Goal: Task Accomplishment & Management: Manage account settings

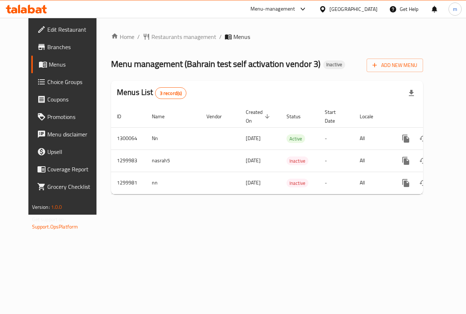
click at [171, 215] on div "Home / Restaurants management / Menus Menu management ( Bahrain test self activ…" at bounding box center [266, 116] width 341 height 197
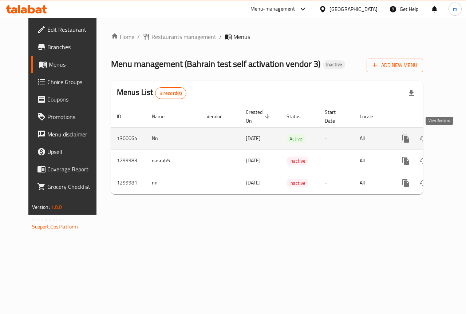
click at [449, 140] on link "enhanced table" at bounding box center [457, 138] width 17 height 17
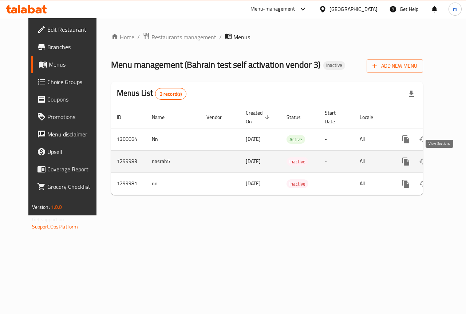
click at [454, 164] on icon "enhanced table" at bounding box center [458, 161] width 9 height 9
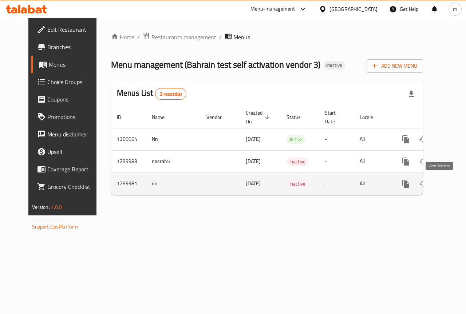
click at [454, 186] on icon "enhanced table" at bounding box center [458, 183] width 9 height 9
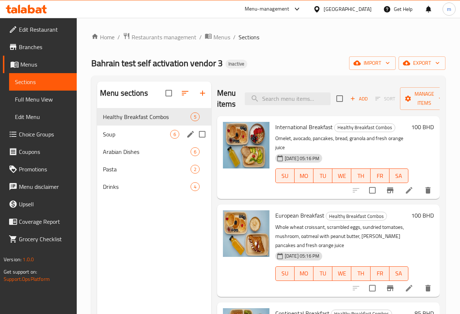
click at [141, 139] on span "Soup" at bounding box center [136, 134] width 67 height 9
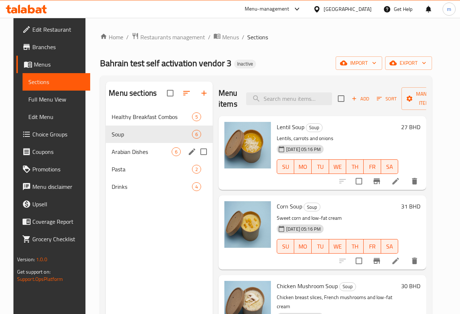
click at [125, 161] on div "Arabian Dishes 6" at bounding box center [159, 151] width 107 height 17
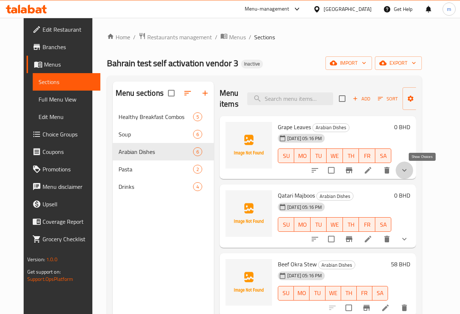
click at [409, 167] on icon "show more" at bounding box center [404, 170] width 9 height 9
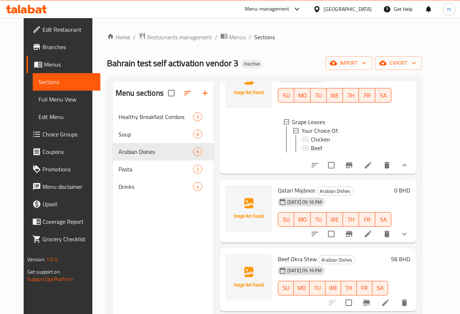
scroll to position [73, 0]
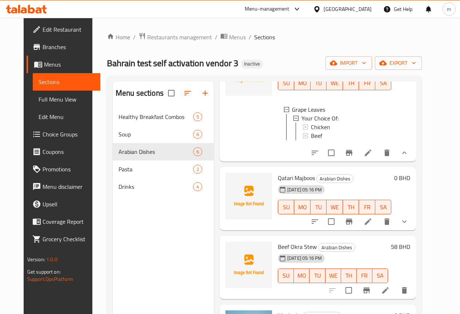
click at [413, 227] on button "show more" at bounding box center [404, 221] width 17 height 17
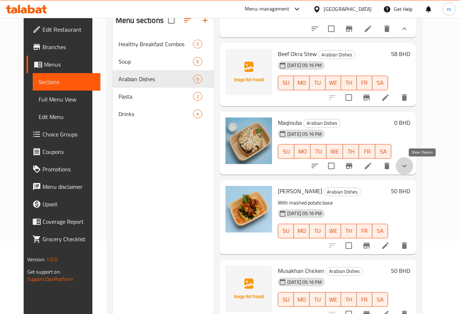
click at [409, 167] on icon "show more" at bounding box center [404, 166] width 9 height 9
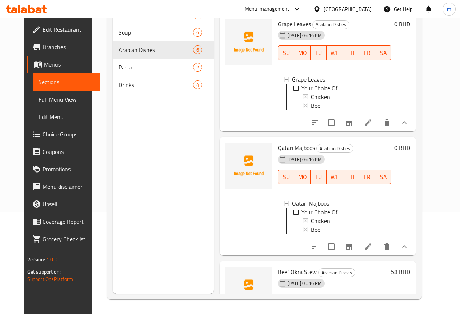
scroll to position [0, 0]
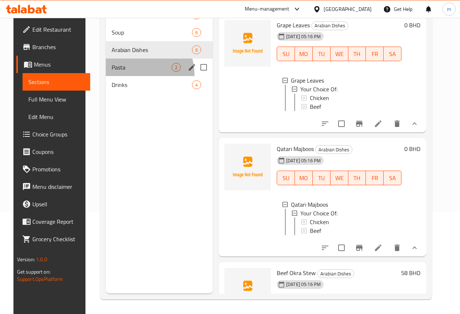
click at [121, 76] on div "Pasta 2" at bounding box center [159, 67] width 107 height 17
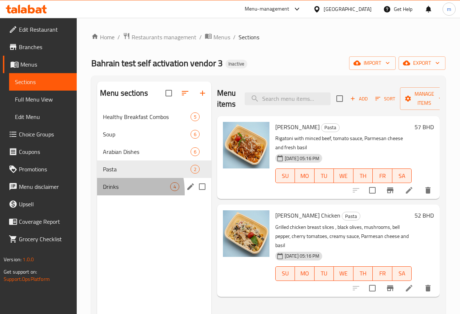
click at [102, 195] on div "Drinks 4" at bounding box center [154, 186] width 114 height 17
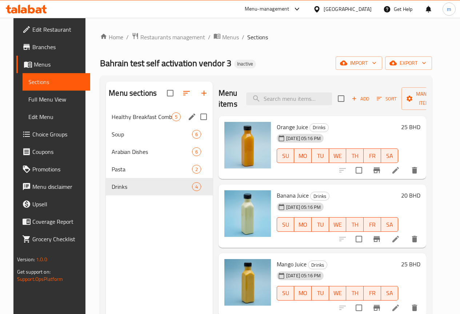
click at [142, 123] on div "Healthy Breakfast Combos 5" at bounding box center [159, 116] width 107 height 17
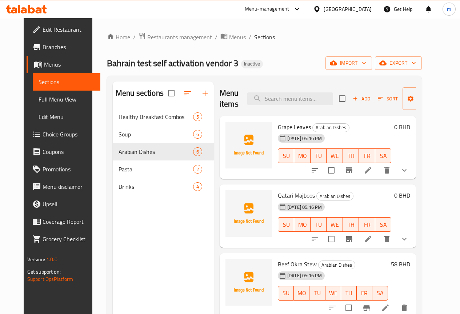
scroll to position [102, 0]
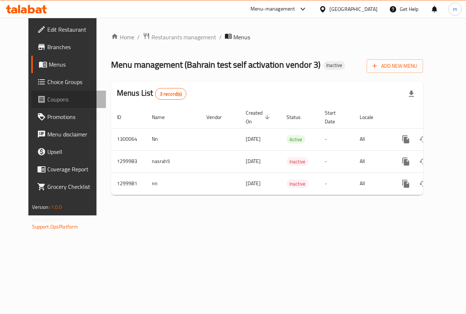
click at [43, 95] on link "Coupons" at bounding box center [68, 99] width 75 height 17
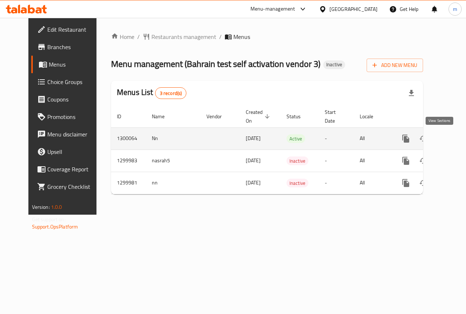
click at [449, 140] on link "enhanced table" at bounding box center [457, 138] width 17 height 17
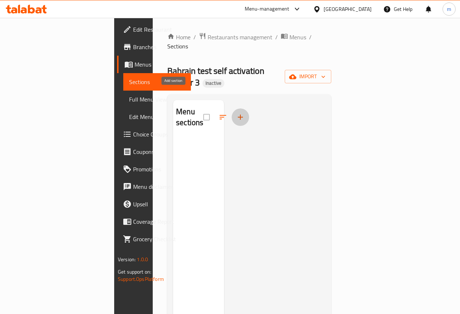
click at [236, 113] on icon "button" at bounding box center [240, 117] width 9 height 9
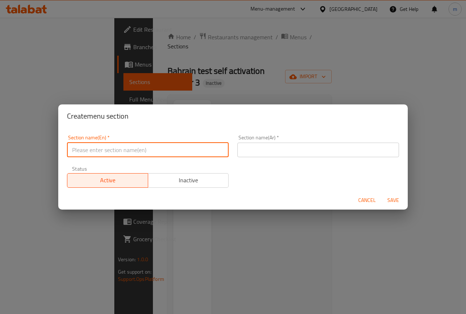
click at [137, 147] on input "text" at bounding box center [148, 150] width 162 height 15
type input "drinks"
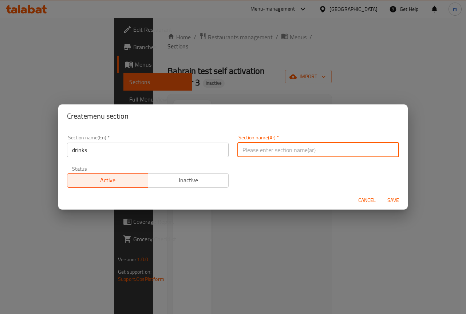
drag, startPoint x: 324, startPoint y: 144, endPoint x: 313, endPoint y: 156, distance: 16.3
click at [318, 151] on input "text" at bounding box center [318, 150] width 162 height 15
type input "مشروبات"
click at [103, 148] on input "drinks" at bounding box center [148, 150] width 162 height 15
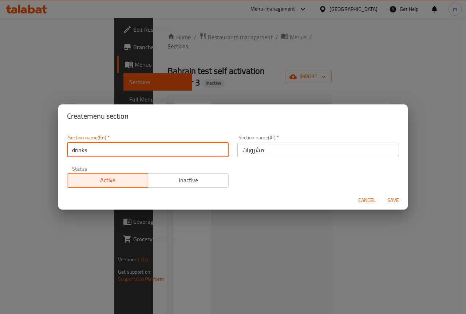
click at [103, 148] on input "drinks" at bounding box center [148, 150] width 162 height 15
click at [181, 158] on div "Section name(En)   * drinks Section name(En) *" at bounding box center [148, 146] width 170 height 31
click at [180, 154] on input "drinks" at bounding box center [148, 150] width 162 height 15
type input "Drinks"
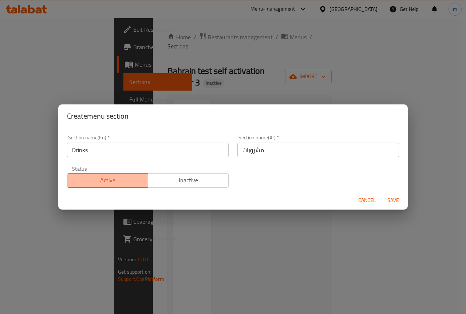
click at [127, 187] on button "Active" at bounding box center [107, 180] width 81 height 15
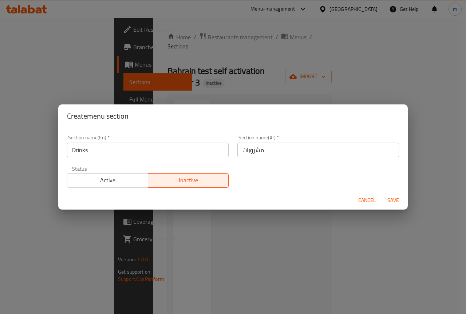
click at [129, 188] on div "Status Active Inactive" at bounding box center [148, 177] width 170 height 31
click at [119, 186] on button "Active" at bounding box center [107, 180] width 81 height 15
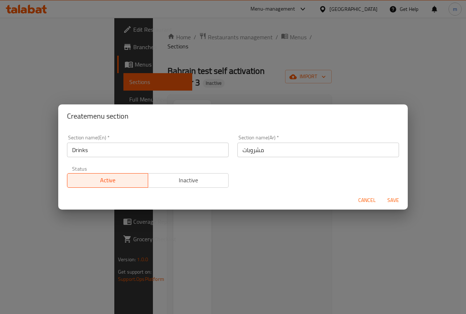
click at [389, 204] on span "Save" at bounding box center [392, 200] width 17 height 9
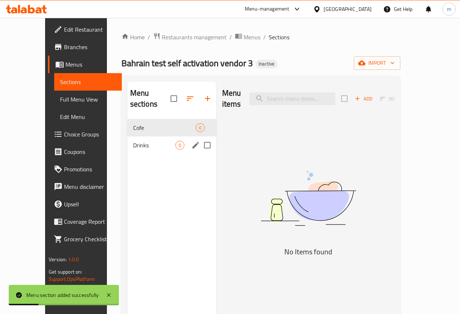
click at [128, 150] on div "Drinks 0" at bounding box center [171, 144] width 89 height 17
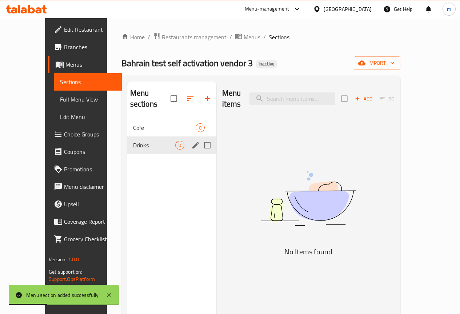
click at [128, 150] on div "Drinks 0" at bounding box center [171, 144] width 89 height 17
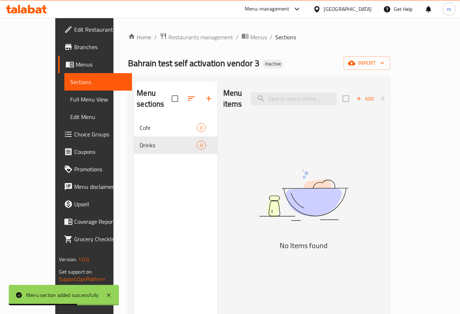
click at [375, 97] on span "Add" at bounding box center [366, 99] width 20 height 8
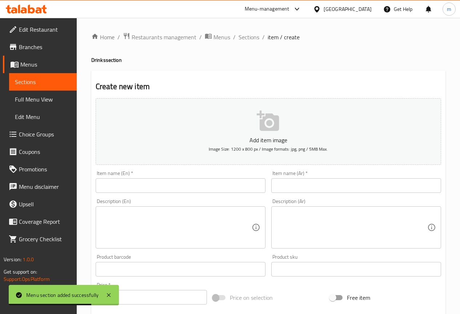
click at [210, 186] on input "text" at bounding box center [181, 185] width 170 height 15
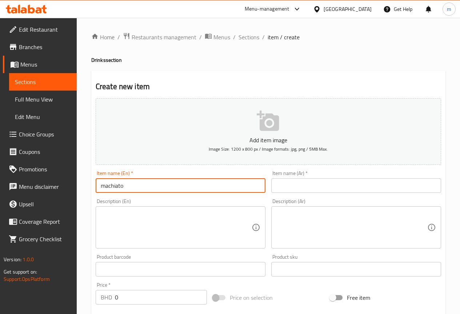
click at [129, 188] on input "machiato" at bounding box center [181, 185] width 170 height 15
click at [285, 186] on input "text" at bounding box center [357, 185] width 170 height 15
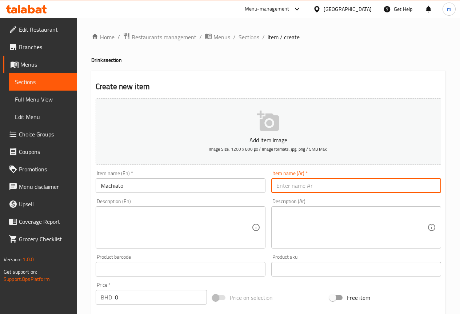
click at [111, 186] on input "Machiato" at bounding box center [181, 185] width 170 height 15
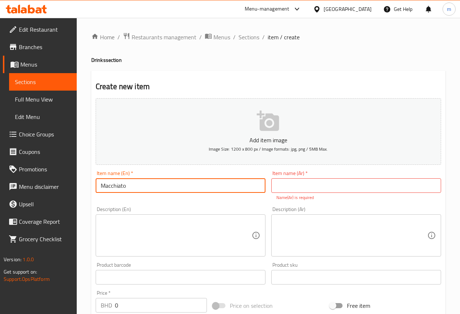
type input "Macchiato"
click at [295, 191] on input "text" at bounding box center [357, 185] width 170 height 15
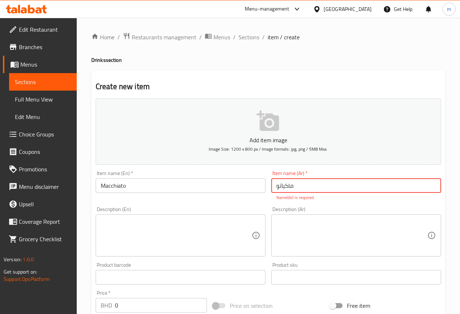
type input "ماكياتو"
click at [229, 223] on textarea at bounding box center [176, 235] width 151 height 35
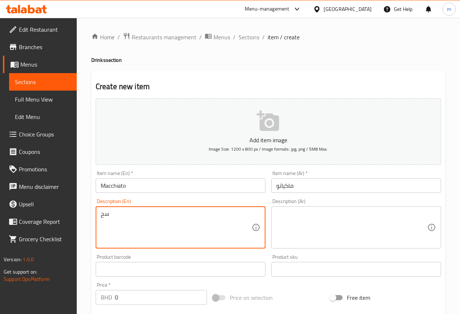
type textarea "س"
type textarea "Spresso shot stemed milk , milk foum"
click at [300, 222] on textarea at bounding box center [352, 227] width 151 height 35
click at [210, 218] on textarea "Spresso shot stemed milk , milk foum" at bounding box center [176, 227] width 151 height 35
drag, startPoint x: 199, startPoint y: 213, endPoint x: 152, endPoint y: 219, distance: 47.5
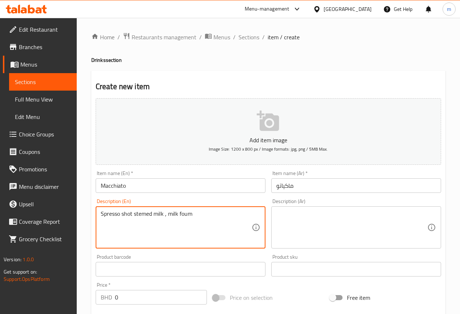
click at [152, 219] on textarea "Spresso shot stemed milk , milk foum" at bounding box center [176, 227] width 151 height 35
click at [208, 217] on textarea "Spresso shot stemed milk , milk foum" at bounding box center [176, 227] width 151 height 35
drag, startPoint x: 208, startPoint y: 217, endPoint x: 56, endPoint y: 219, distance: 152.2
click at [56, 219] on div "Edit Restaurant Branches Menus Sections Full Menu View Edit Menu Choice Groups …" at bounding box center [230, 266] width 460 height 496
click at [294, 217] on textarea at bounding box center [352, 227] width 151 height 35
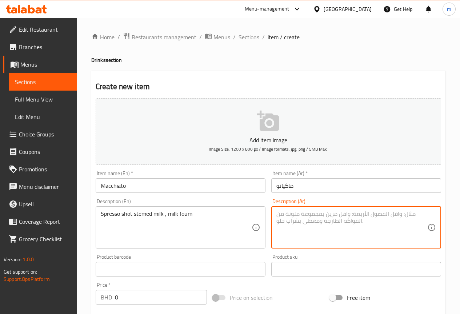
click at [294, 217] on textarea at bounding box center [352, 227] width 151 height 35
paste textarea "شوت اسبريسو حليب مبخر، رغوة حليب"
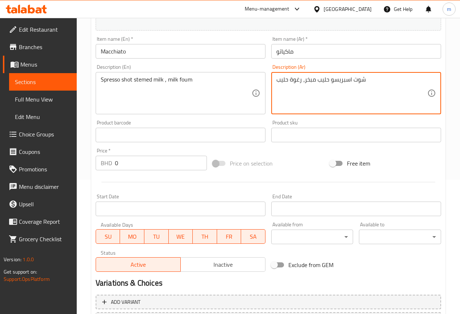
scroll to position [146, 0]
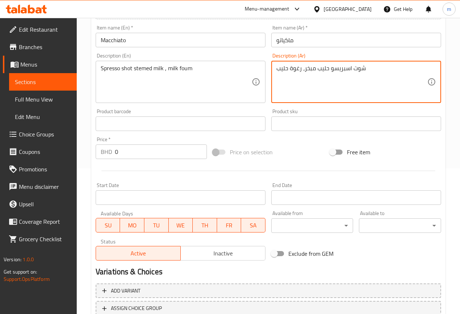
type textarea "شوت اسبريسو حليب مبخر، رغوة حليب"
click at [160, 154] on input "0" at bounding box center [161, 151] width 92 height 15
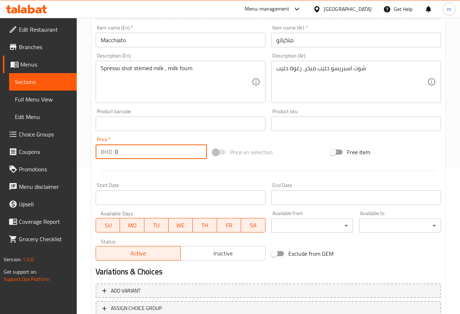
click at [196, 207] on div "Start Date Start Date" at bounding box center [181, 194] width 176 height 28
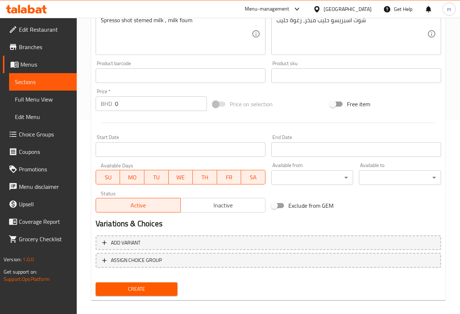
scroll to position [200, 0]
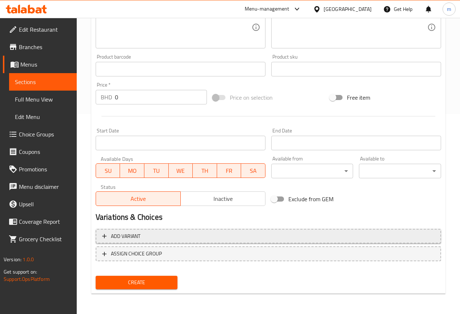
click at [204, 236] on span "Add variant" at bounding box center [268, 236] width 333 height 9
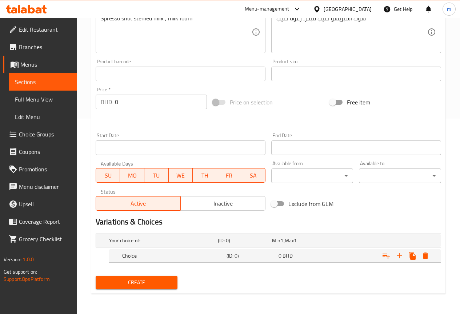
scroll to position [195, 0]
click at [400, 259] on icon "Expand" at bounding box center [399, 255] width 9 height 9
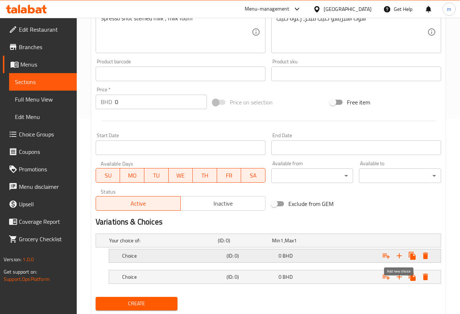
click at [400, 259] on icon "Expand" at bounding box center [399, 255] width 9 height 9
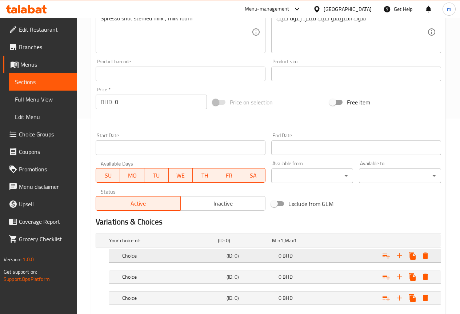
click at [191, 260] on div "Choice" at bounding box center [173, 256] width 104 height 10
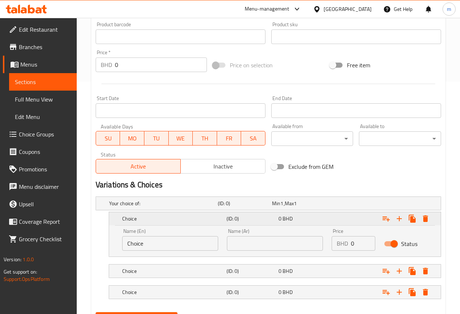
scroll to position [268, 0]
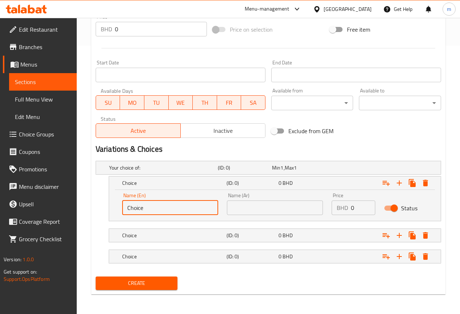
click at [163, 211] on input "Choice" at bounding box center [170, 208] width 96 height 15
type input "س"
type input "|"
type input "Small"
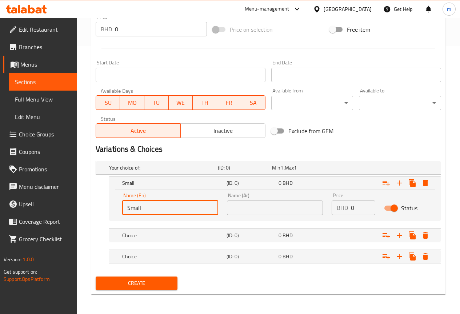
click at [257, 202] on input "text" at bounding box center [275, 208] width 96 height 15
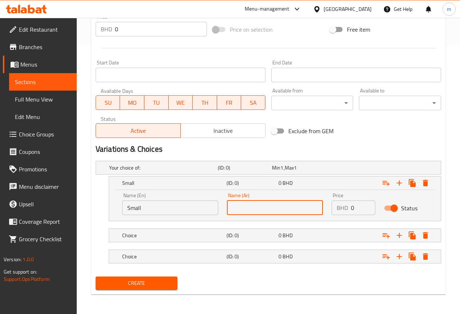
type input "w"
type input "صغير"
click at [162, 231] on div "Choice" at bounding box center [173, 235] width 104 height 10
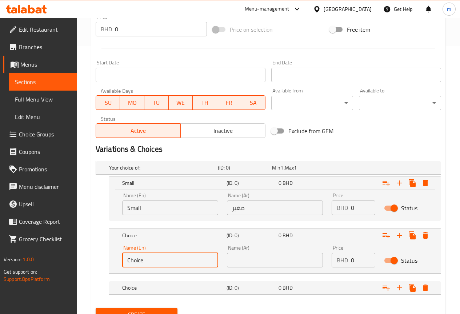
click at [192, 265] on input "Choice" at bounding box center [170, 260] width 96 height 15
type input "m"
type input ","
type input "m"
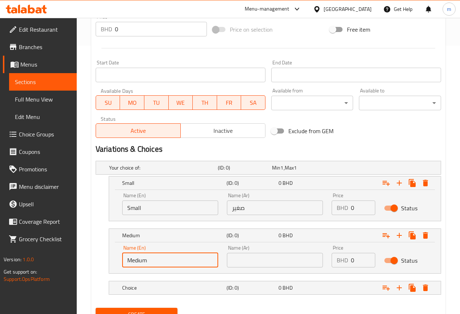
type input "Medium"
click at [237, 258] on input "text" at bounding box center [275, 260] width 96 height 15
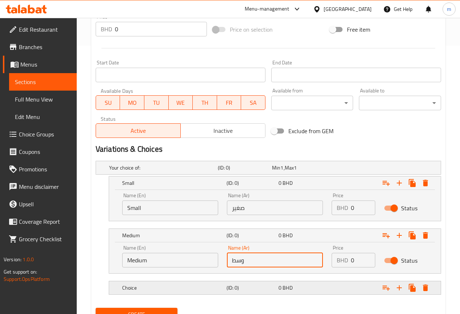
type input "وسط"
click at [172, 287] on h5 "Choice" at bounding box center [173, 287] width 102 height 7
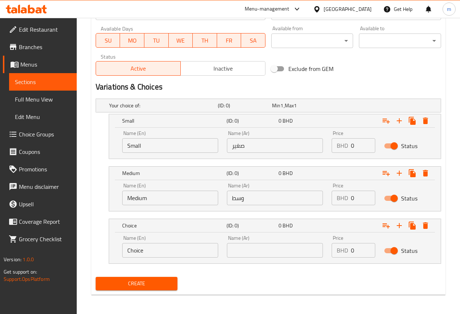
scroll to position [332, 0]
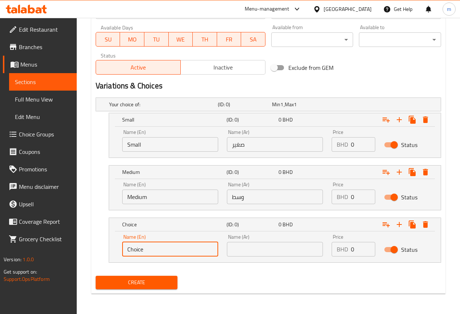
click at [175, 248] on input "Choice" at bounding box center [170, 249] width 96 height 15
type input "l"
type input "Large"
click at [240, 253] on input "text" at bounding box center [275, 249] width 96 height 15
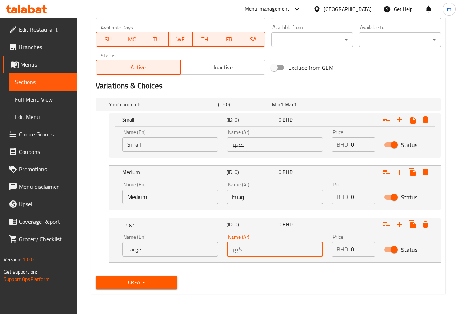
type input "كبير"
click at [363, 151] on input "0" at bounding box center [363, 144] width 24 height 15
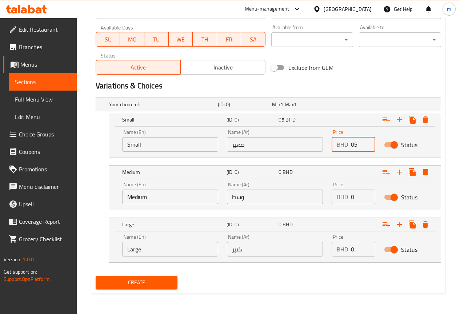
type input "0"
type input "50"
click at [365, 202] on input "0" at bounding box center [363, 197] width 24 height 15
click at [365, 201] on input "0" at bounding box center [363, 197] width 24 height 15
type input "60"
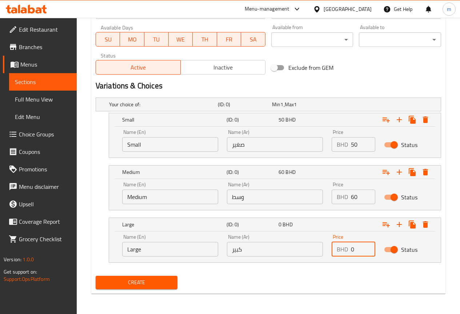
click at [358, 250] on input "0" at bounding box center [363, 249] width 24 height 15
type input "70"
click at [377, 274] on div "Create" at bounding box center [269, 282] width 352 height 19
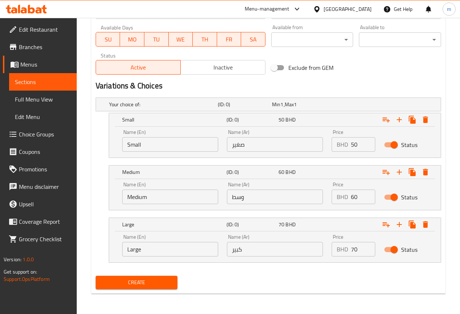
click at [161, 283] on span "Create" at bounding box center [137, 282] width 71 height 9
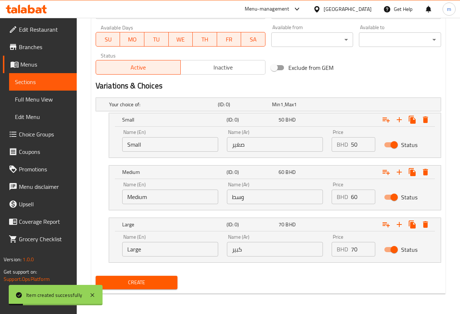
click at [31, 131] on span "Choice Groups" at bounding box center [45, 134] width 52 height 9
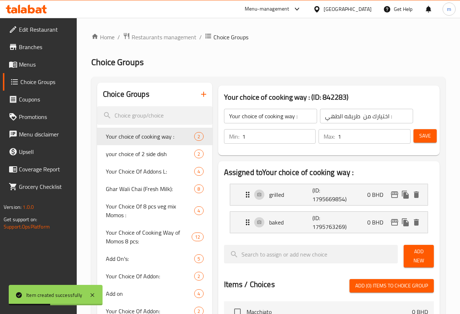
click at [199, 98] on icon "button" at bounding box center [203, 94] width 9 height 9
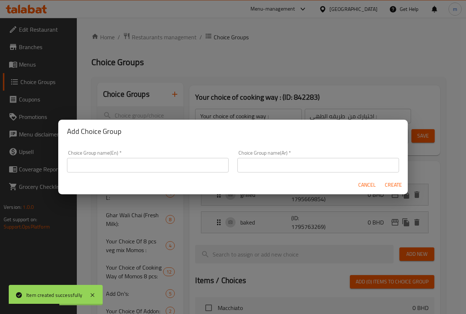
click at [145, 162] on input "text" at bounding box center [148, 165] width 162 height 15
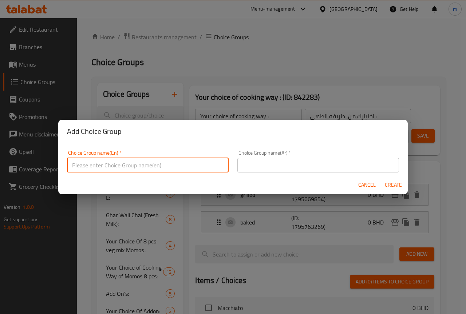
click at [145, 162] on input "text" at bounding box center [148, 165] width 162 height 15
click at [215, 71] on div "Add Choice Group Choice Group name(En)   * Choice Group name(En) * Choice Group…" at bounding box center [233, 157] width 466 height 314
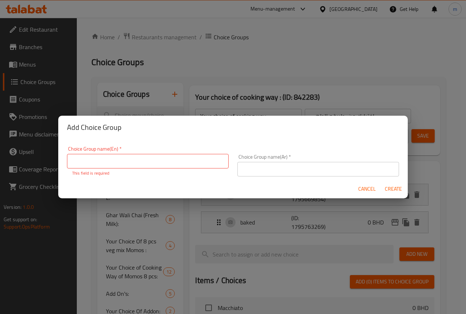
click at [215, 71] on div "Add Choice Group Choice Group name(En)   * Choice Group name(En) * This field i…" at bounding box center [233, 157] width 466 height 314
click at [364, 189] on span "Cancel" at bounding box center [366, 189] width 17 height 9
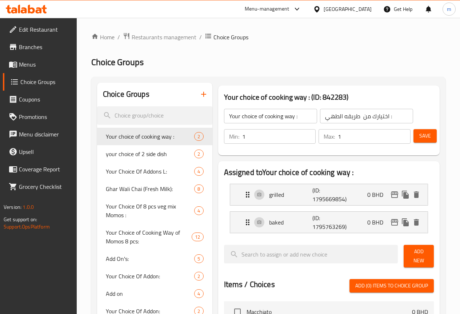
click at [29, 63] on span "Menus" at bounding box center [45, 64] width 52 height 9
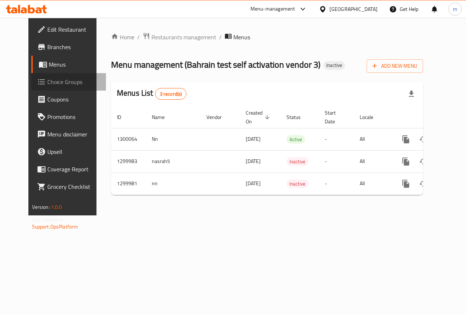
click at [52, 81] on span "Choice Groups" at bounding box center [73, 82] width 53 height 9
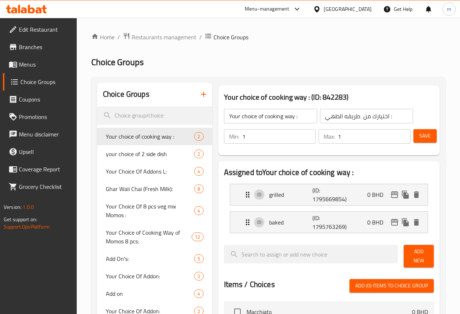
click at [41, 64] on span "Menus" at bounding box center [45, 64] width 52 height 9
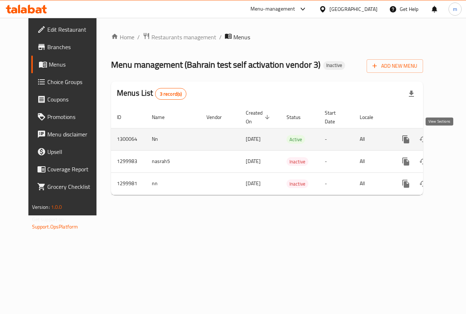
click at [454, 141] on icon "enhanced table" at bounding box center [458, 139] width 9 height 9
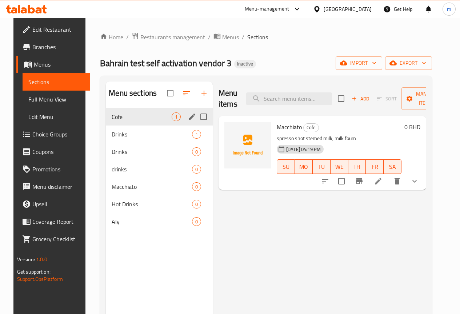
click at [120, 126] on div "Cofe 1" at bounding box center [159, 116] width 107 height 17
click at [120, 139] on span "Drinks" at bounding box center [142, 134] width 60 height 9
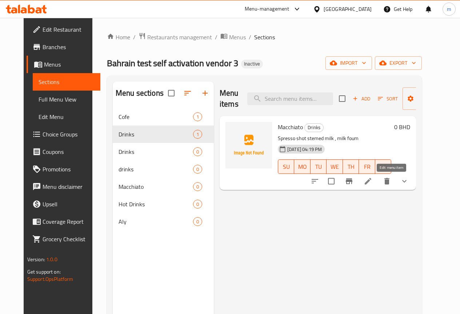
click at [373, 179] on icon at bounding box center [368, 181] width 9 height 9
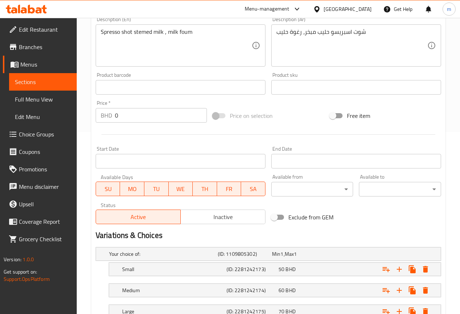
scroll to position [238, 0]
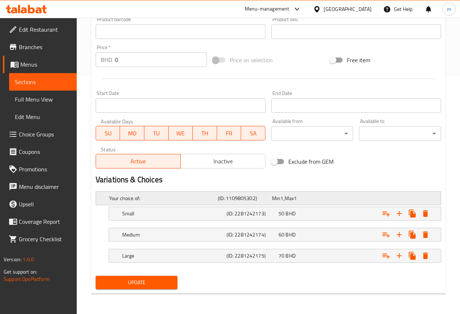
click at [291, 197] on span "Max" at bounding box center [289, 198] width 9 height 9
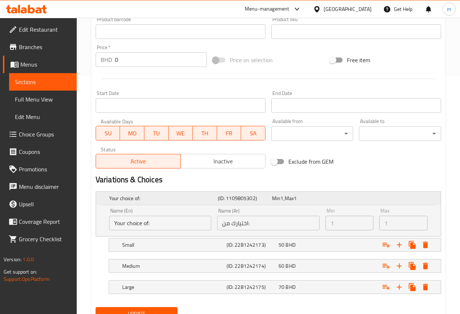
click at [185, 200] on h5 "Your choice of:" at bounding box center [162, 198] width 106 height 7
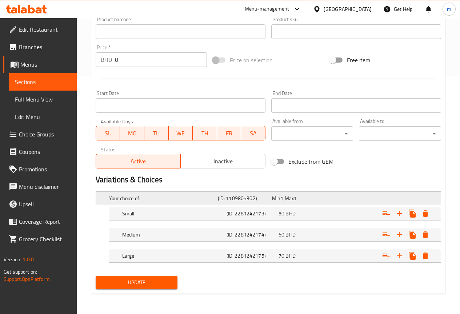
click at [246, 201] on h5 "(ID: 1109805302)" at bounding box center [243, 198] width 51 height 7
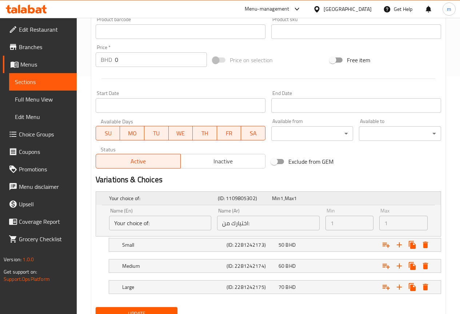
click at [271, 199] on div "Min 1 , Max 1" at bounding box center [298, 198] width 54 height 10
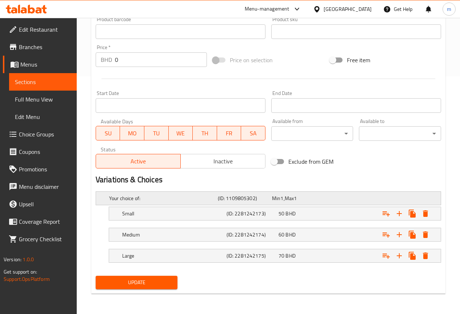
click at [289, 195] on span "Max" at bounding box center [289, 198] width 9 height 9
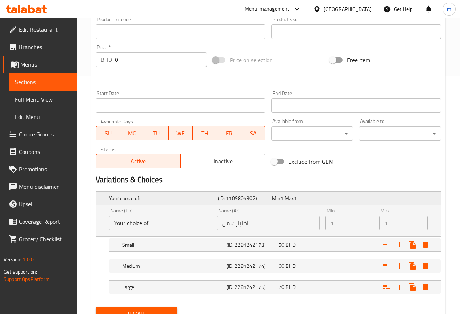
click at [289, 195] on span "Max" at bounding box center [289, 198] width 9 height 9
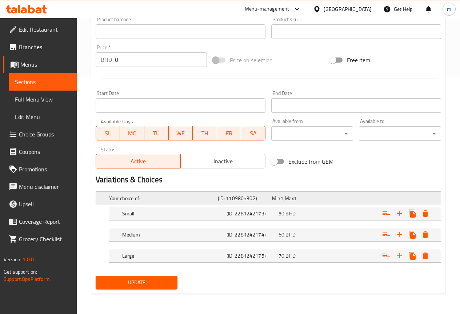
click at [289, 195] on span "Max" at bounding box center [289, 198] width 9 height 9
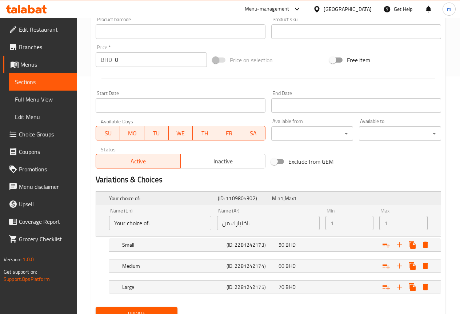
click at [290, 195] on span "Max" at bounding box center [289, 198] width 9 height 9
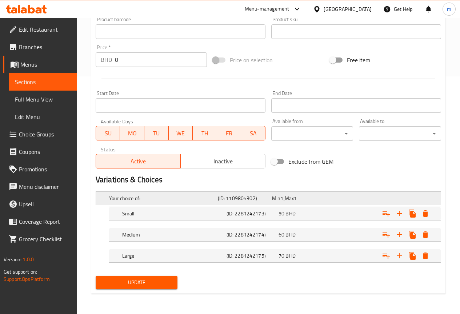
click at [290, 195] on span "Max" at bounding box center [289, 198] width 9 height 9
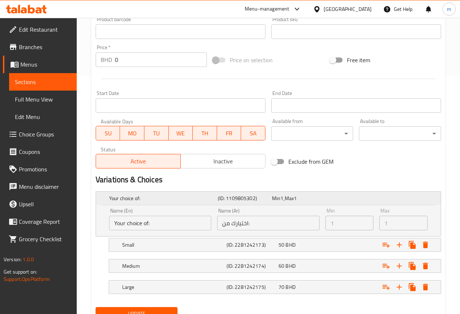
click at [290, 195] on span "Max" at bounding box center [289, 198] width 9 height 9
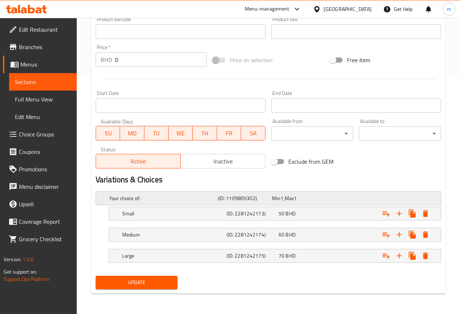
click at [290, 195] on span "Max" at bounding box center [289, 198] width 9 height 9
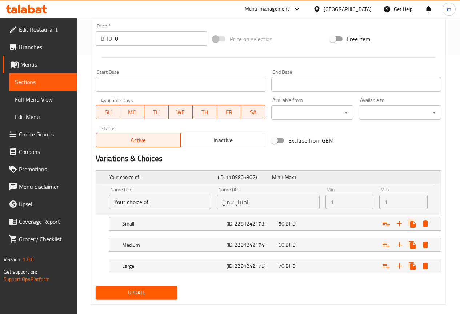
scroll to position [269, 0]
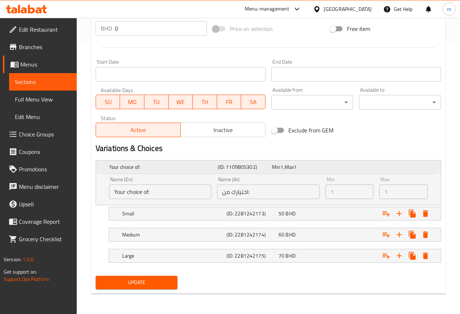
click at [343, 168] on div "Expand" at bounding box center [379, 167] width 109 height 3
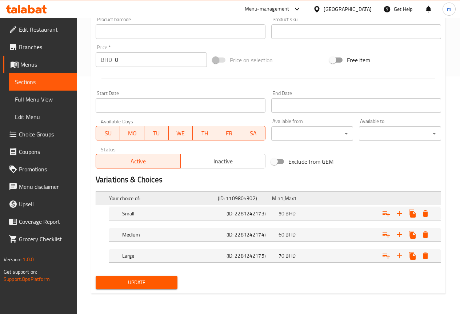
scroll to position [238, 0]
click at [39, 134] on span "Choice Groups" at bounding box center [45, 134] width 52 height 9
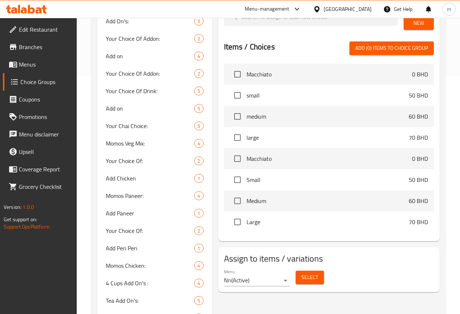
scroll to position [103, 0]
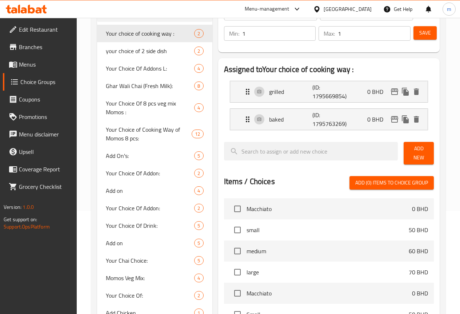
type input "your choice of 2 side dish"
type input "اختيارك من 2طبق جانبي"
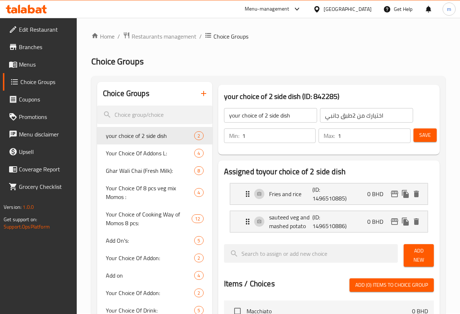
scroll to position [0, 0]
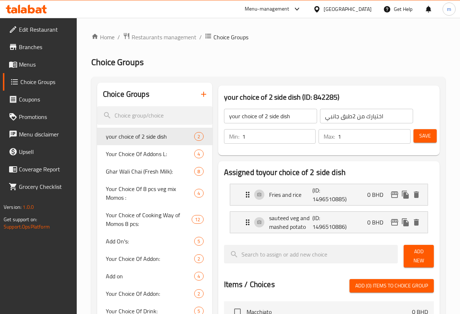
click at [195, 91] on button "button" at bounding box center [203, 94] width 17 height 17
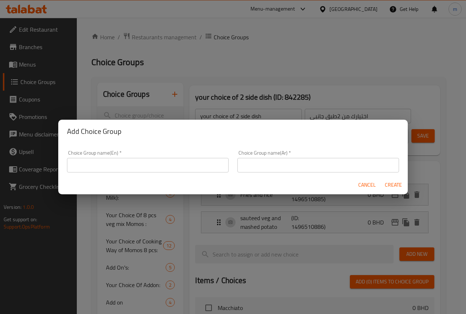
click at [171, 164] on input "text" at bounding box center [148, 165] width 162 height 15
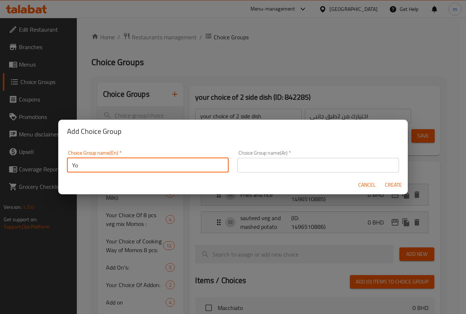
type input "Y"
type input "s"
click at [178, 164] on input "Small add_ons ( with suger ) :" at bounding box center [148, 165] width 162 height 15
drag, startPoint x: 178, startPoint y: 164, endPoint x: 154, endPoint y: 165, distance: 23.3
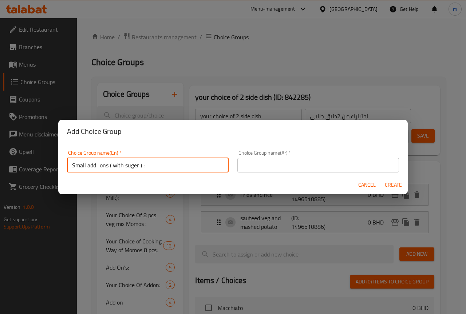
click at [154, 165] on input "Small add_ons ( with suger ) :" at bounding box center [148, 165] width 162 height 15
type input "Small add_ons ( with suger ) :"
click at [197, 162] on input "Small add_ons ( with suger ) :" at bounding box center [148, 165] width 162 height 15
click at [287, 167] on input "text" at bounding box center [318, 165] width 162 height 15
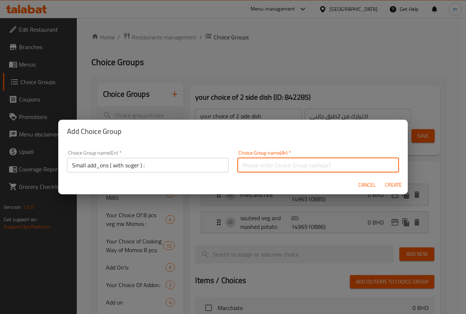
paste input "إضافات صغيرة ( مع السكر ) :"
type input "إضافات صغيرة ( مع السكر ) :"
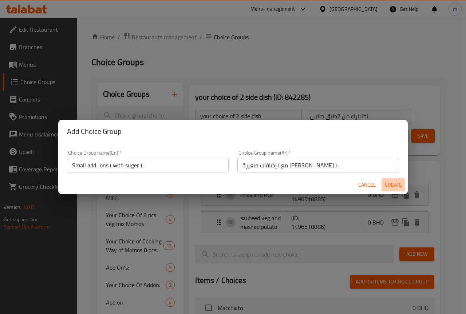
click at [392, 187] on span "Create" at bounding box center [392, 185] width 17 height 9
type input "Small add_ons ( with suger ) :"
type input "إضافات صغيرة ( مع السكر ) :"
type input "0"
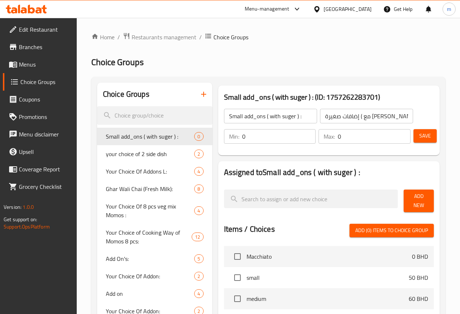
click at [264, 139] on input "0" at bounding box center [279, 136] width 74 height 15
click at [338, 136] on input "0" at bounding box center [374, 136] width 73 height 15
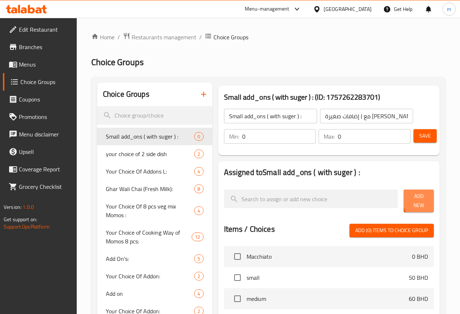
click at [423, 201] on span "Add New" at bounding box center [419, 201] width 19 height 18
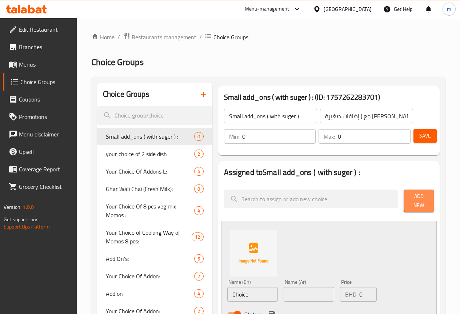
click at [423, 201] on span "Add New" at bounding box center [419, 201] width 19 height 18
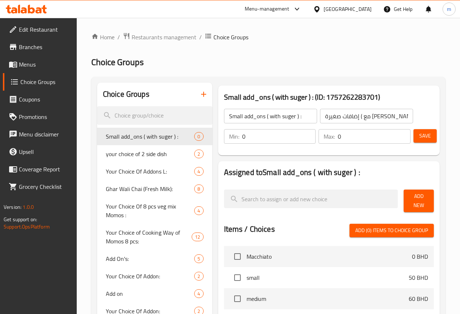
click at [423, 201] on span "Add New" at bounding box center [419, 201] width 19 height 18
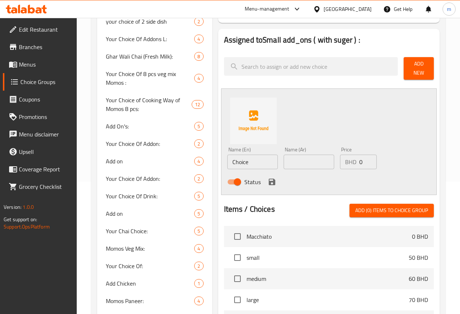
scroll to position [146, 0]
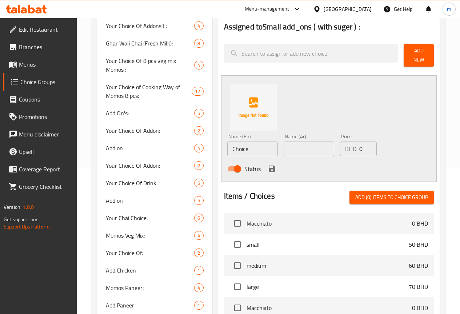
click at [232, 148] on input "Choice" at bounding box center [252, 149] width 51 height 15
type input "caramel sauce"
click at [284, 146] on input "text" at bounding box center [309, 149] width 51 height 15
type input "صوص كراميل"
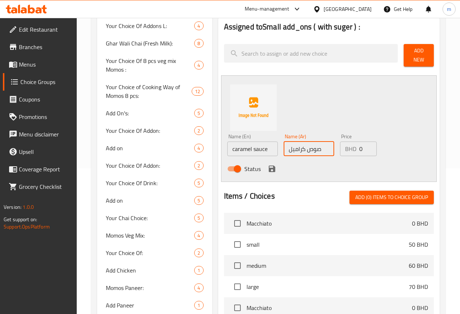
click at [360, 148] on input "0" at bounding box center [368, 149] width 17 height 15
click at [360, 146] on input "0" at bounding box center [368, 149] width 17 height 15
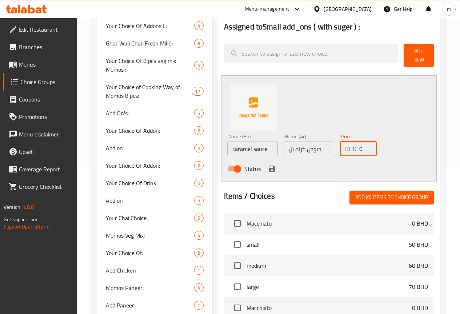
click at [360, 146] on input "0" at bounding box center [368, 149] width 17 height 15
type input "10"
click at [267, 163] on button "save" at bounding box center [272, 168] width 11 height 11
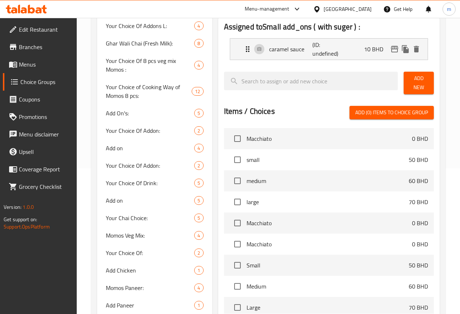
click at [412, 82] on span "Add New" at bounding box center [419, 83] width 19 height 18
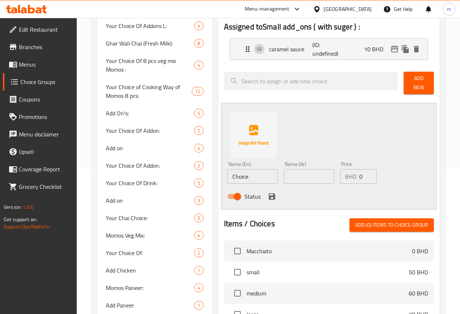
click at [229, 171] on input "Choice" at bounding box center [252, 176] width 51 height 15
type input "chocolate sauce"
click at [284, 175] on input "text" at bounding box center [309, 176] width 51 height 15
type input "صوص شوكولاتة"
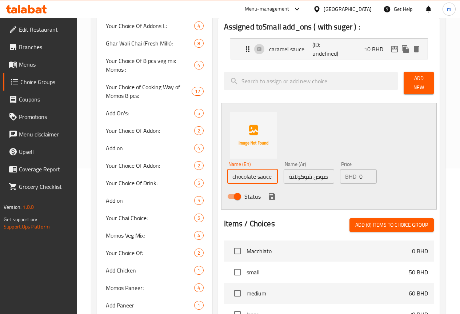
click at [246, 175] on input "chocolate sauce" at bounding box center [252, 176] width 51 height 15
click at [246, 176] on input "chocolate sauce" at bounding box center [252, 176] width 51 height 15
click at [342, 169] on div "BHD 0 Price" at bounding box center [358, 176] width 37 height 15
click at [360, 173] on input "0" at bounding box center [368, 176] width 17 height 15
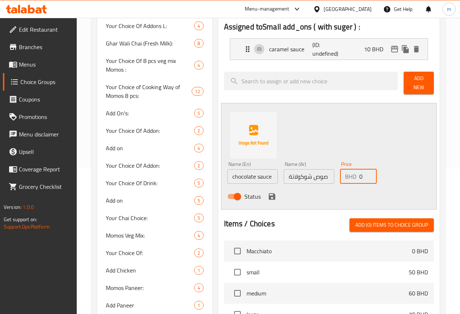
click at [360, 173] on input "0" at bounding box center [368, 176] width 17 height 15
type input "15"
click at [269, 193] on icon "save" at bounding box center [272, 196] width 7 height 7
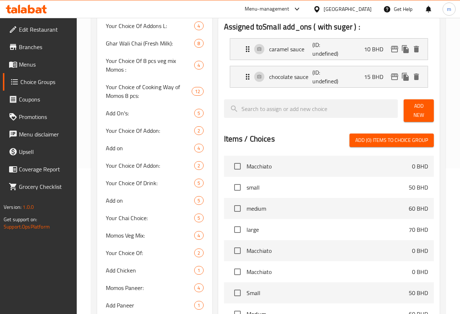
click at [428, 105] on span "Add New" at bounding box center [419, 111] width 19 height 18
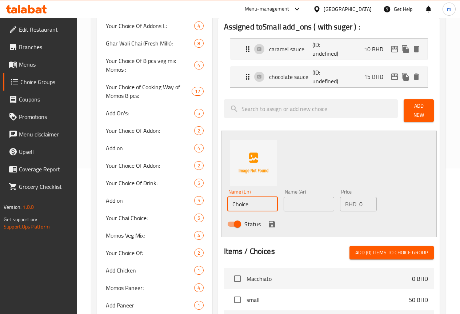
click at [234, 203] on input "Choice" at bounding box center [252, 204] width 51 height 15
type input "ر"
type input "vanilla"
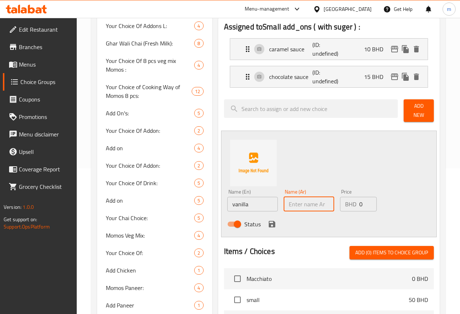
click at [288, 199] on input "text" at bounding box center [309, 204] width 51 height 15
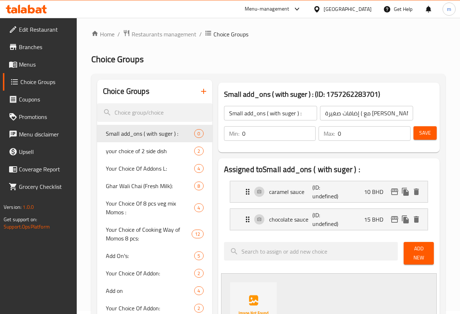
scroll to position [0, 0]
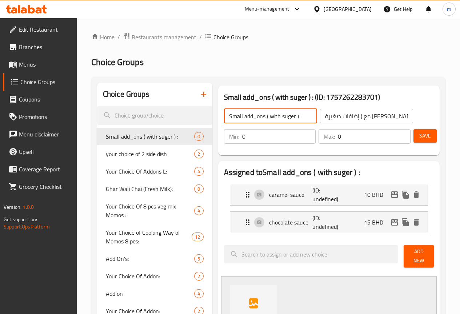
click at [272, 118] on input "Small add_ons ( with suger ) :" at bounding box center [270, 116] width 93 height 15
click at [270, 116] on input "Small add_ons ( with suger ) :" at bounding box center [270, 116] width 93 height 15
click at [224, 115] on input "Small add_ons :" at bounding box center [270, 116] width 93 height 15
click at [224, 117] on input "Small add_ons :" at bounding box center [270, 116] width 93 height 15
click at [224, 116] on input "add_ons :" at bounding box center [270, 116] width 93 height 15
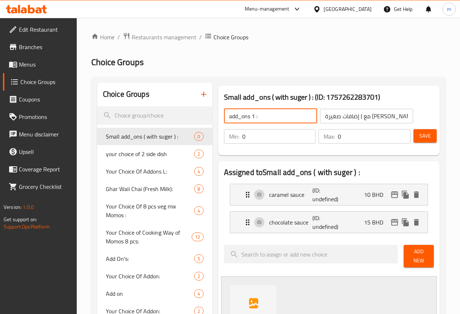
type input "add_ons 1 :"
click at [320, 119] on input "إضافات صغيرة ( مع السكر ) :" at bounding box center [366, 116] width 93 height 15
click at [395, 123] on input "إضافات صغيرة ( مع السكر ) :" at bounding box center [366, 116] width 93 height 15
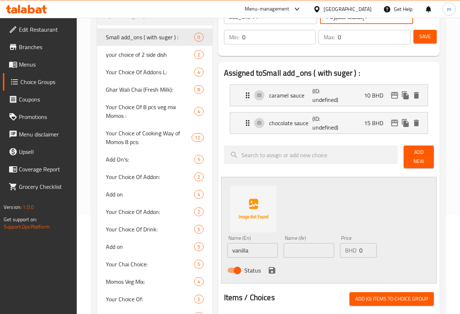
scroll to position [109, 0]
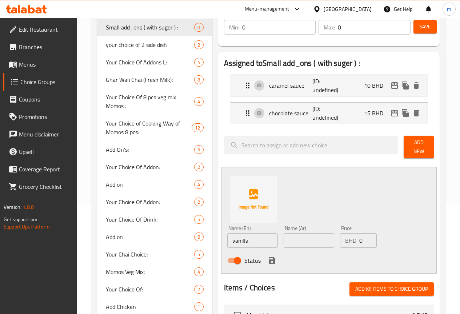
type input "إضافات صغيرة 1 :"
click at [229, 240] on input "vanilla" at bounding box center [252, 240] width 51 height 15
type input "vanilla sauce :"
click at [284, 238] on input "text" at bounding box center [309, 240] width 51 height 15
type input "w"
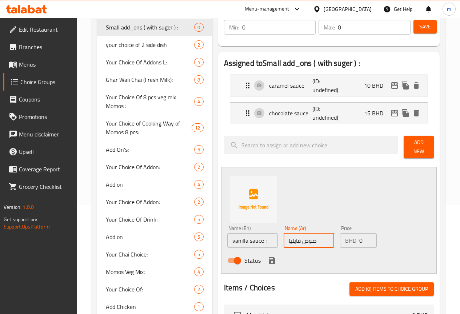
type input "صوص فايليا"
click at [360, 239] on input "0" at bounding box center [368, 240] width 17 height 15
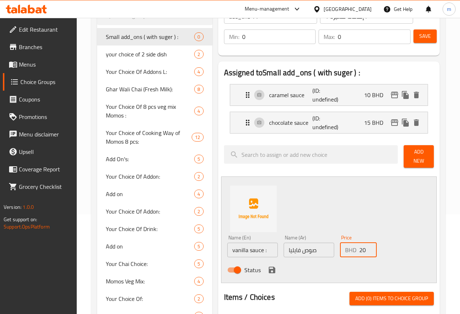
scroll to position [73, 0]
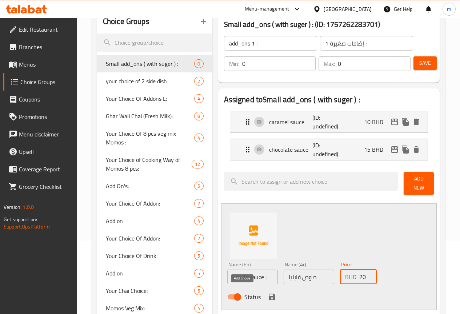
type input "20"
click at [269, 294] on icon "save" at bounding box center [272, 297] width 7 height 7
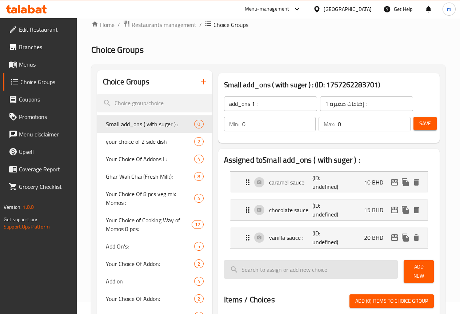
scroll to position [0, 0]
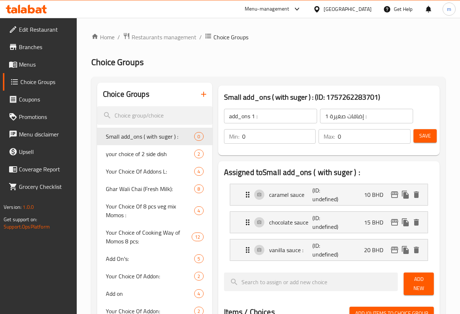
click at [425, 135] on span "Save" at bounding box center [426, 135] width 12 height 9
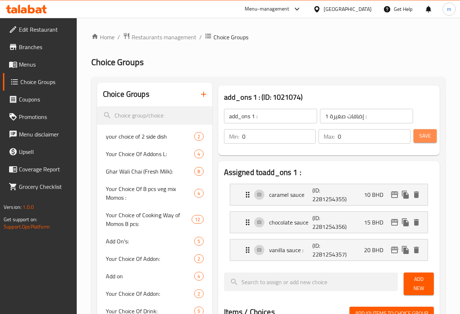
click at [420, 140] on button "Save" at bounding box center [425, 135] width 23 height 13
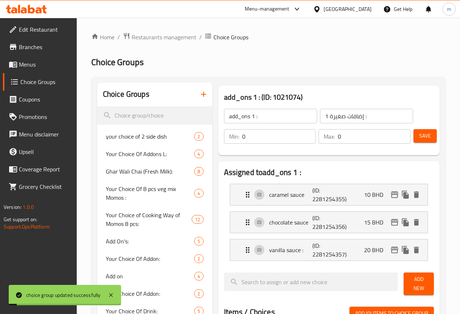
click at [199, 91] on icon "button" at bounding box center [203, 94] width 9 height 9
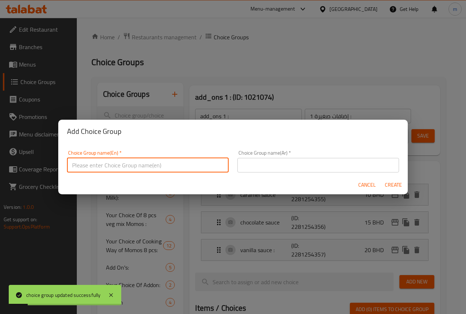
click at [202, 167] on input "text" at bounding box center [148, 165] width 162 height 15
type input "س"
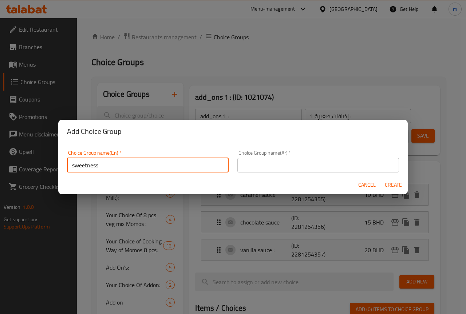
click at [140, 170] on input "sweetness" at bounding box center [148, 165] width 162 height 15
type input "sweetness"
click at [173, 166] on input "sweetness" at bounding box center [148, 165] width 162 height 15
click at [277, 166] on input "text" at bounding box center [318, 165] width 162 height 15
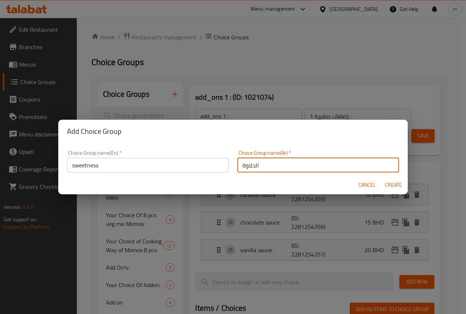
type input "الحلاوة"
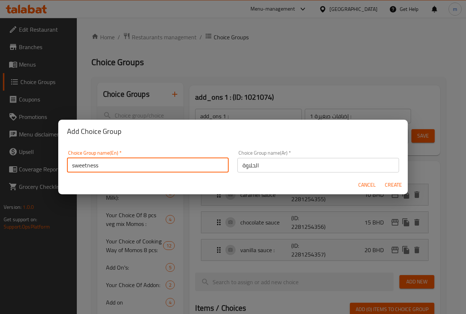
click at [142, 168] on input "sweetness" at bounding box center [148, 165] width 162 height 15
click at [260, 163] on input "الحلاوة" at bounding box center [318, 165] width 162 height 15
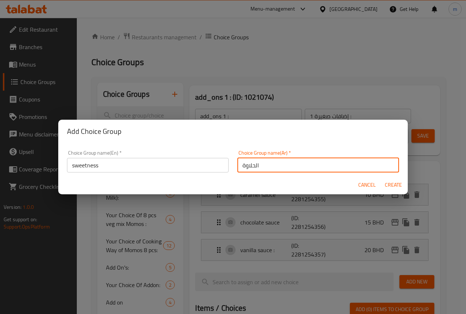
click at [186, 159] on input "sweetness" at bounding box center [148, 165] width 162 height 15
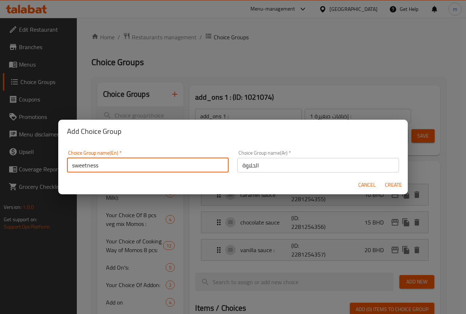
click at [185, 161] on input "sweetness" at bounding box center [148, 165] width 162 height 15
click at [183, 164] on input "sweetness" at bounding box center [148, 165] width 162 height 15
click at [174, 168] on input "sweetness" at bounding box center [148, 165] width 162 height 15
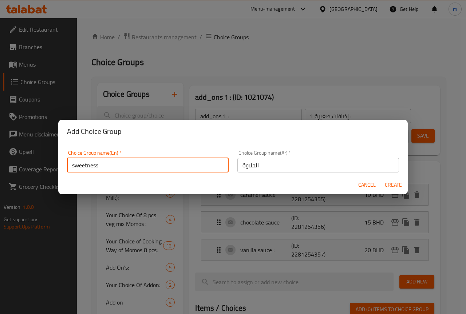
click at [174, 168] on input "sweetness" at bounding box center [148, 165] width 162 height 15
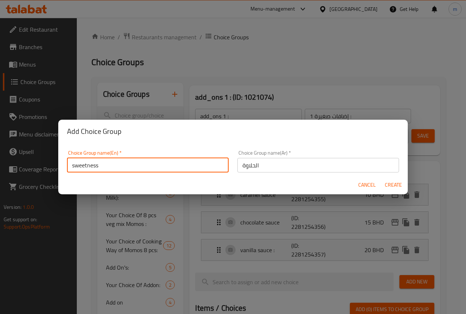
click at [174, 168] on input "sweetness" at bounding box center [148, 165] width 162 height 15
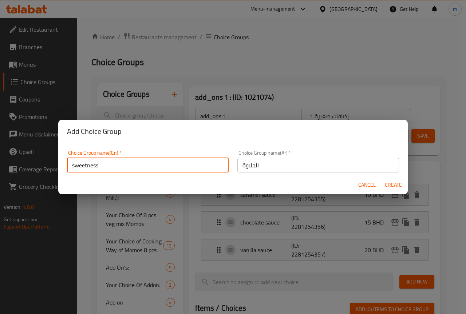
click at [391, 181] on span "Create" at bounding box center [392, 185] width 17 height 9
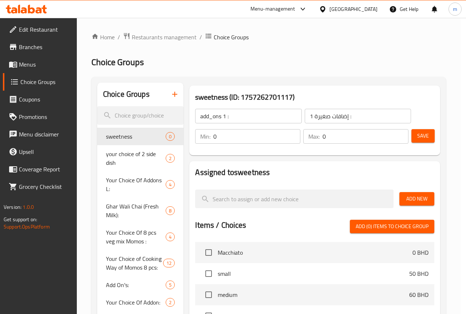
type input "sweetness"
type input "الحلاوة"
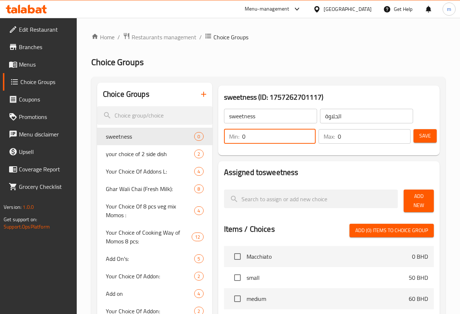
click at [266, 134] on input "0" at bounding box center [279, 136] width 74 height 15
type input "0"
type input "1"
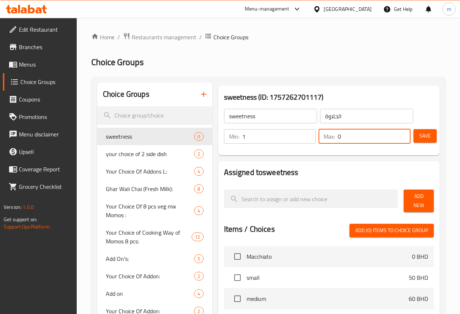
click at [350, 133] on input "0" at bounding box center [374, 136] width 73 height 15
type input "1"
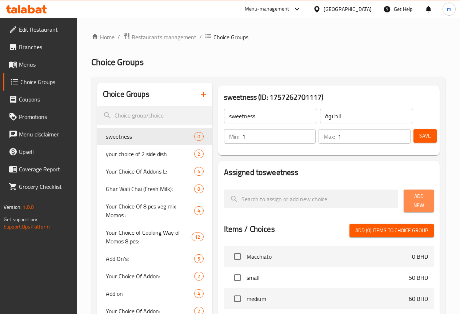
click at [413, 201] on span "Add New" at bounding box center [419, 201] width 19 height 18
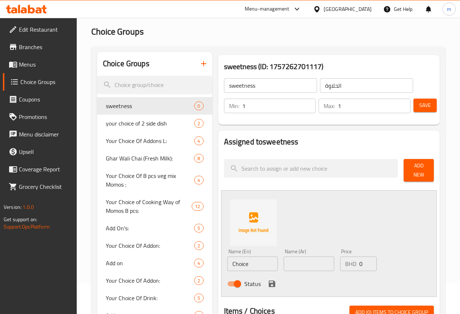
scroll to position [73, 0]
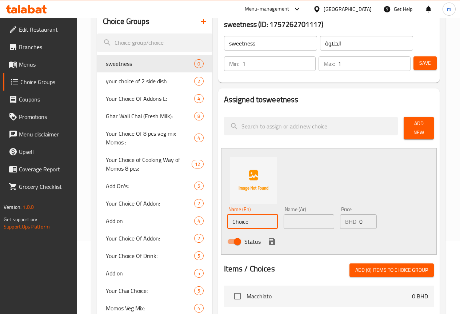
click at [228, 222] on input "Choice" at bounding box center [252, 221] width 51 height 15
type input "with suger"
click at [284, 221] on input "text" at bounding box center [309, 221] width 51 height 15
type input "f"
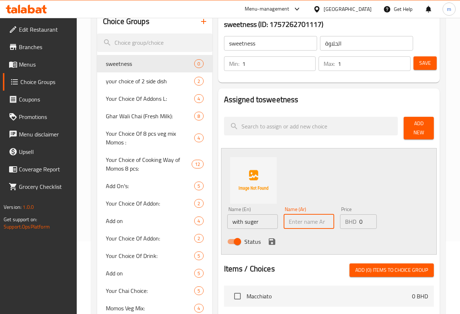
type input "ل"
type input "ب"
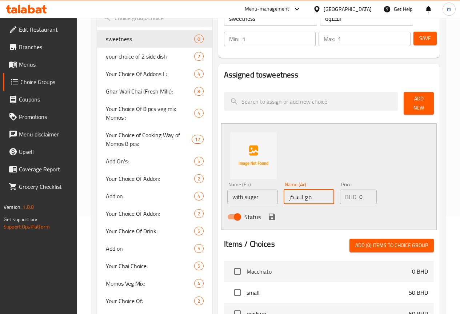
scroll to position [109, 0]
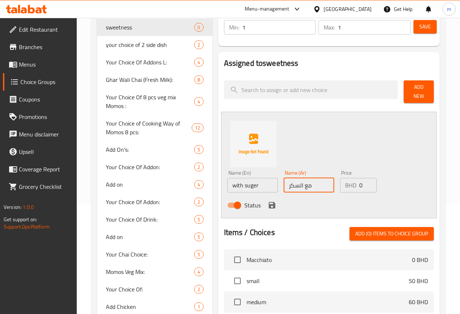
type input "مع السكر"
click at [268, 205] on icon "save" at bounding box center [272, 205] width 9 height 9
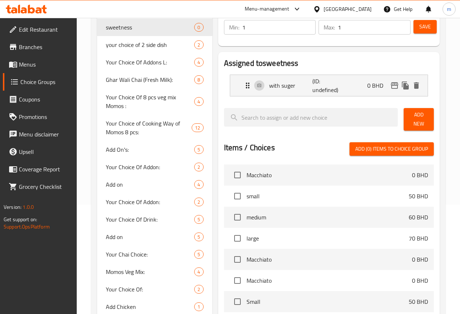
click at [410, 114] on span "Add New" at bounding box center [419, 119] width 19 height 18
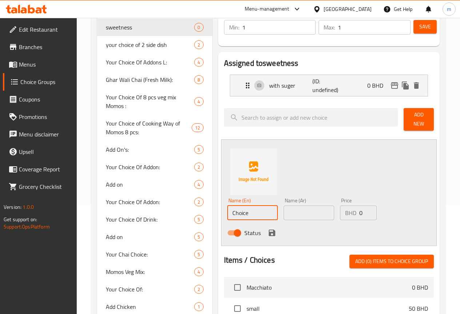
click at [245, 206] on input "Choice" at bounding box center [252, 213] width 51 height 15
type input "without suger"
click at [284, 211] on input "text" at bounding box center [309, 213] width 51 height 15
type input "بدون سكر"
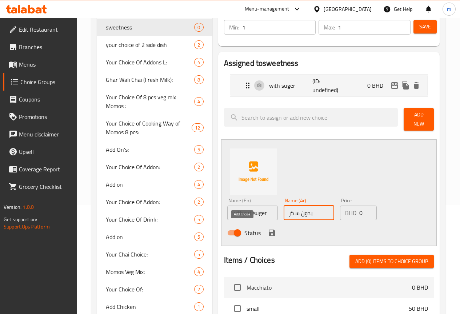
click at [268, 229] on icon "save" at bounding box center [272, 233] width 9 height 9
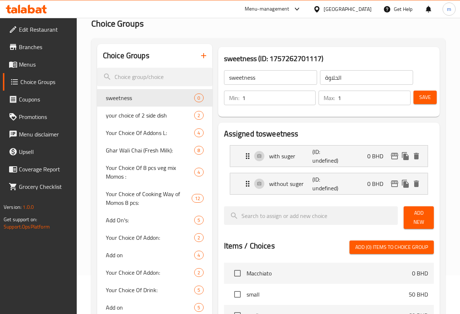
scroll to position [0, 0]
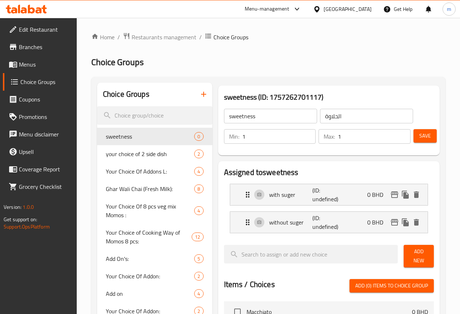
click at [236, 115] on input "sweetness" at bounding box center [270, 116] width 93 height 15
type input "sweetness :"
drag, startPoint x: 352, startPoint y: 112, endPoint x: 346, endPoint y: 114, distance: 5.8
click at [350, 112] on input "الحلاوة" at bounding box center [366, 116] width 93 height 15
type input "الحلاوة :"
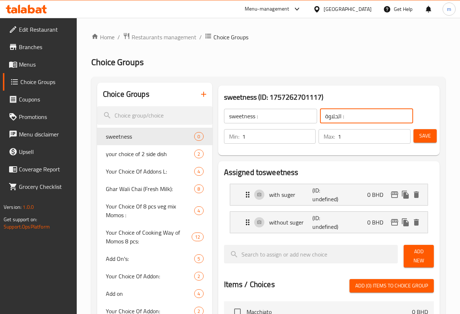
click at [415, 133] on button "Save" at bounding box center [425, 135] width 23 height 13
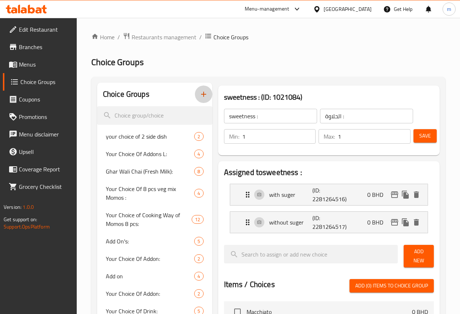
click at [201, 94] on icon "button" at bounding box center [203, 94] width 5 height 5
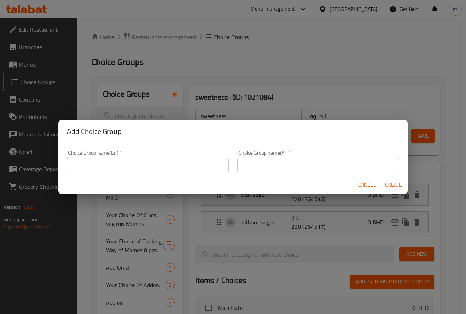
click at [252, 64] on div "Add Choice Group Choice Group name(En)   * Choice Group name(En) * Choice Group…" at bounding box center [233, 157] width 466 height 314
click at [369, 182] on span "Cancel" at bounding box center [366, 185] width 17 height 9
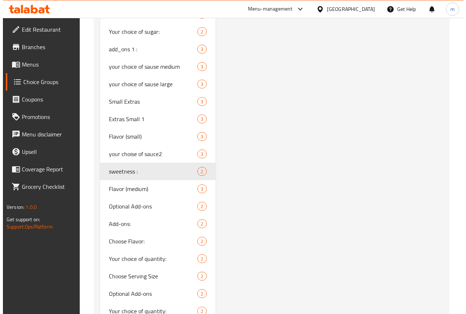
scroll to position [1237, 0]
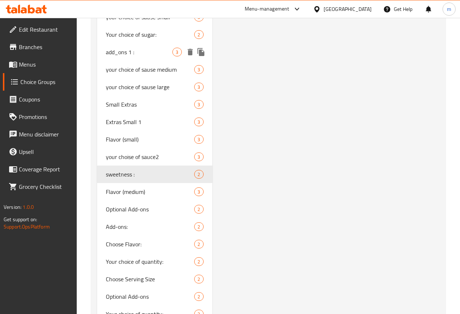
click at [126, 56] on span "add_ons 1 :" at bounding box center [139, 52] width 67 height 9
type input "add_ons 1 :"
type input "إضافات صغيرة 1 :"
type input "0"
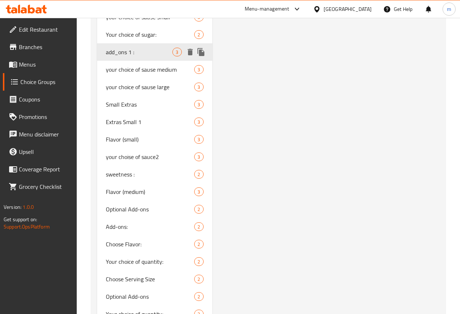
click at [198, 56] on icon "duplicate" at bounding box center [201, 52] width 7 height 8
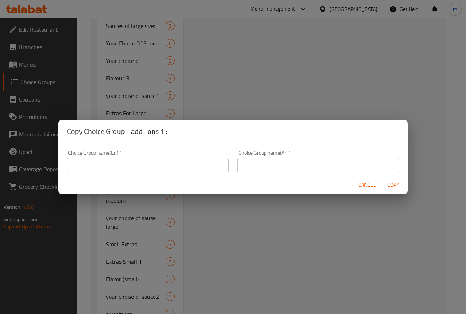
click at [154, 168] on input "text" at bounding box center [148, 165] width 162 height 15
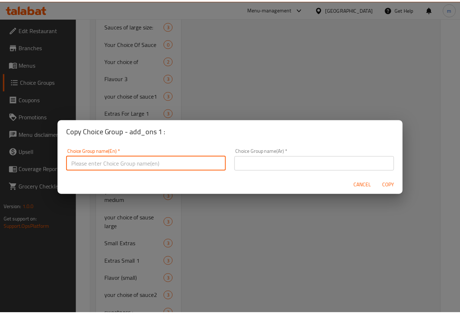
scroll to position [2, 0]
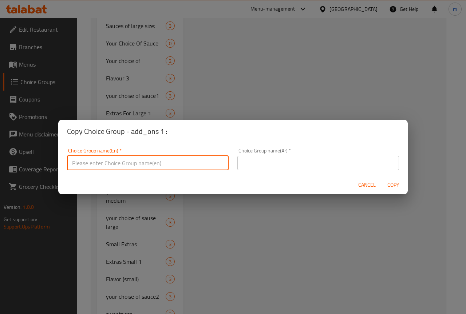
click at [265, 66] on div "Copy Choice Group - add_ons 1 : Choice Group name(En)   * Choice Group name(En)…" at bounding box center [233, 157] width 466 height 314
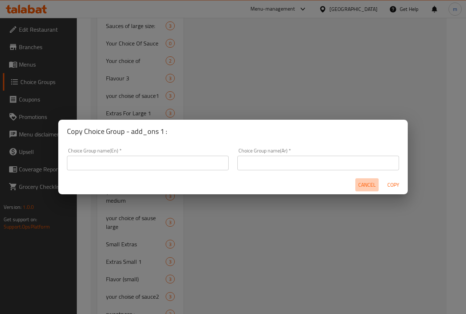
click at [360, 184] on span "Cancel" at bounding box center [366, 185] width 17 height 9
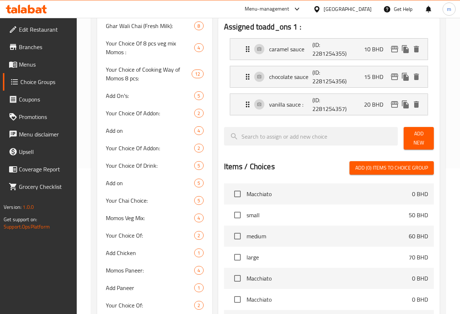
scroll to position [0, 0]
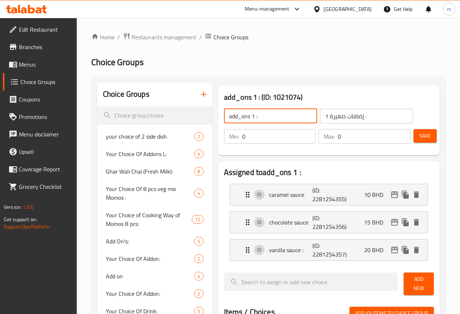
drag, startPoint x: 235, startPoint y: 115, endPoint x: 192, endPoint y: 119, distance: 43.5
click at [220, 119] on div "add_ons 1 : ​ إضافات صغيرة 1 : ​" at bounding box center [319, 115] width 198 height 23
drag, startPoint x: 229, startPoint y: 118, endPoint x: 193, endPoint y: 120, distance: 36.1
click at [220, 120] on div "add_ons 1 : ​ إضافات صغيرة 1 : ​" at bounding box center [319, 115] width 198 height 23
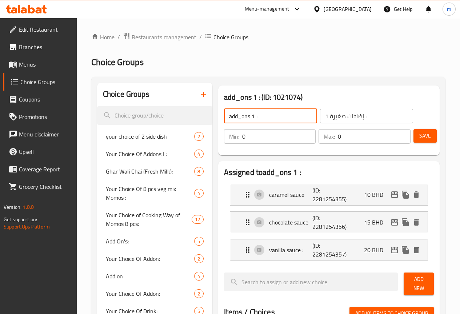
click at [199, 92] on icon "button" at bounding box center [203, 94] width 9 height 9
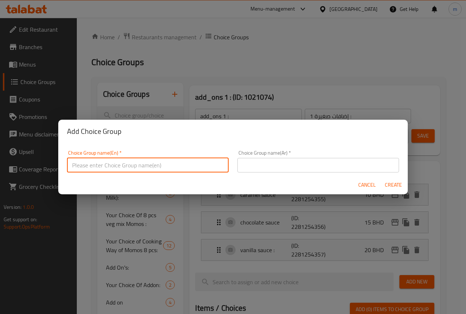
click at [175, 166] on input "text" at bounding box center [148, 165] width 162 height 15
paste input "add_ons 1 :"
click at [98, 166] on input "add_ons 1 :" at bounding box center [148, 165] width 162 height 15
type input "add_ons 2 :"
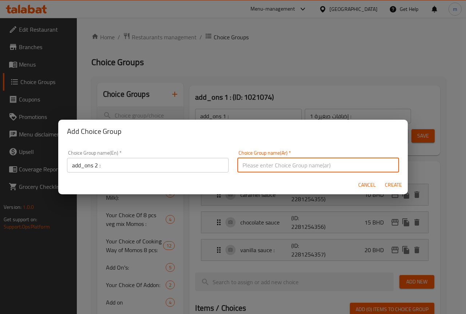
click at [262, 166] on input "text" at bounding box center [318, 165] width 162 height 15
type input "إضافات صغيرة 2 :"
click at [391, 184] on span "Create" at bounding box center [392, 185] width 17 height 9
type input "add_ons 2 :"
type input "إضافات صغيرة 2 :"
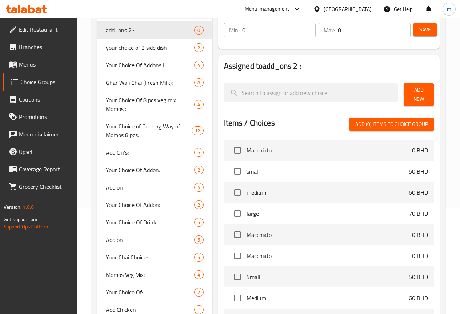
scroll to position [109, 0]
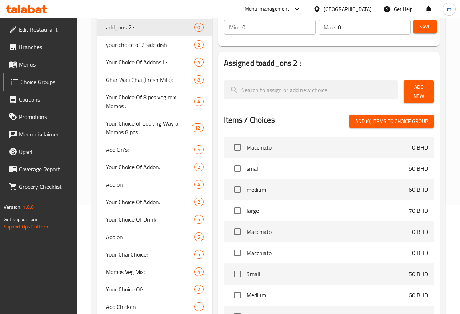
drag, startPoint x: 410, startPoint y: 98, endPoint x: 410, endPoint y: 106, distance: 7.6
click at [410, 101] on div "Add New" at bounding box center [419, 92] width 36 height 28
click at [415, 88] on span "Add New" at bounding box center [419, 92] width 19 height 18
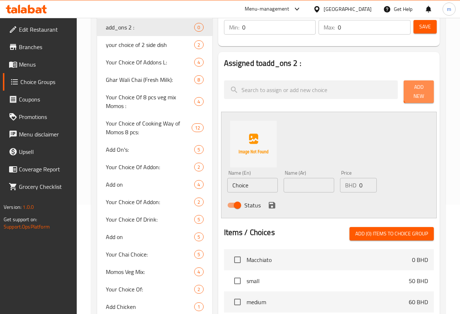
click at [419, 92] on span "Add New" at bounding box center [419, 92] width 19 height 18
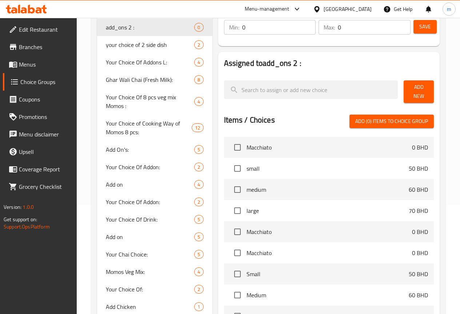
click at [419, 92] on span "Add New" at bounding box center [419, 92] width 19 height 18
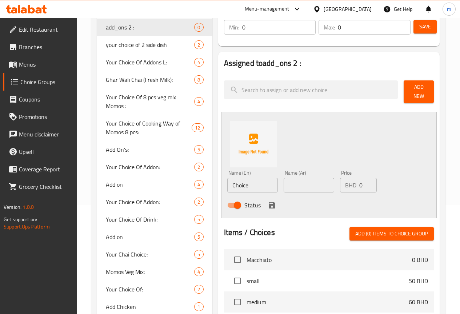
click at [227, 185] on input "Choice" at bounding box center [252, 185] width 51 height 15
type input "ؤ"
type input "caramel sauce"
click at [288, 179] on input "text" at bounding box center [309, 185] width 51 height 15
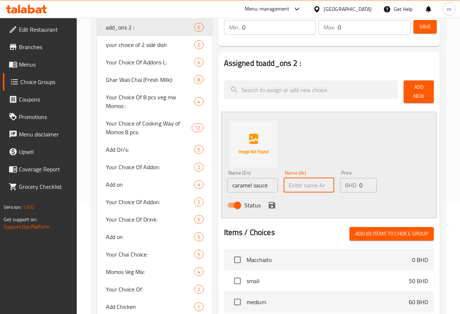
type input "صوص كراميل"
click at [360, 181] on input "0" at bounding box center [368, 185] width 17 height 15
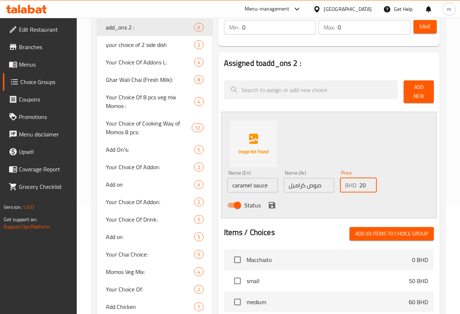
type input "20"
click at [268, 201] on icon "save" at bounding box center [272, 205] width 9 height 9
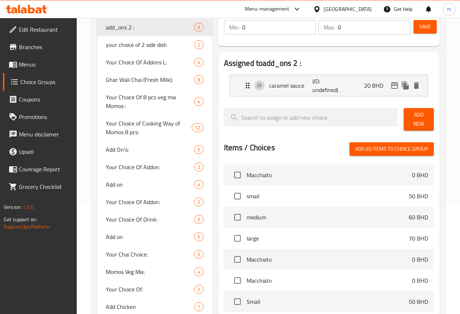
click at [415, 118] on span "Add New" at bounding box center [419, 119] width 19 height 18
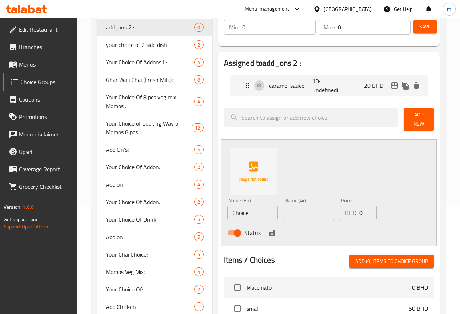
click at [227, 209] on input "Choice" at bounding box center [252, 213] width 51 height 15
type input "chocolate sauce"
click at [291, 209] on input "text" at bounding box center [309, 213] width 51 height 15
type input "صوص شوكولاتة"
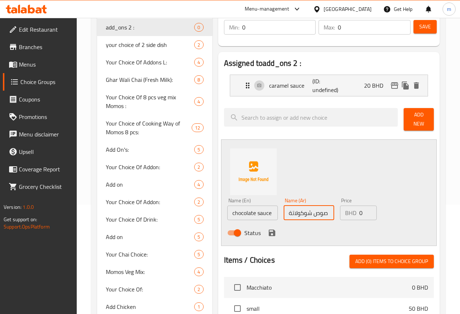
click at [360, 213] on input "0" at bounding box center [368, 213] width 17 height 15
click at [346, 207] on div "BHD 0 Price" at bounding box center [358, 213] width 37 height 15
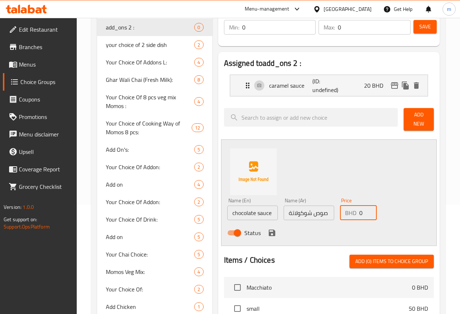
click at [360, 207] on input "0" at bounding box center [368, 213] width 17 height 15
click at [360, 213] on input "0" at bounding box center [368, 213] width 17 height 15
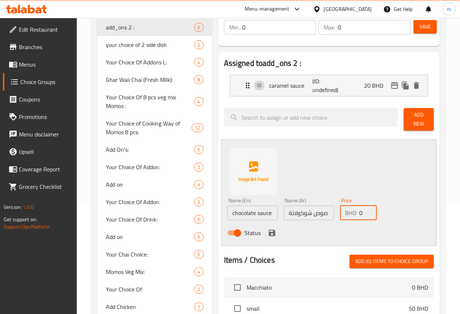
click at [360, 213] on input "0" at bounding box center [368, 213] width 17 height 15
type input "25"
click at [268, 231] on icon "save" at bounding box center [272, 233] width 9 height 9
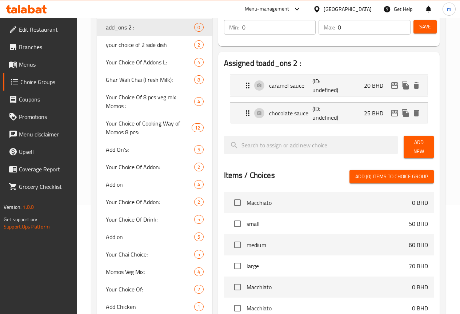
click at [422, 140] on span "Add New" at bounding box center [419, 147] width 19 height 18
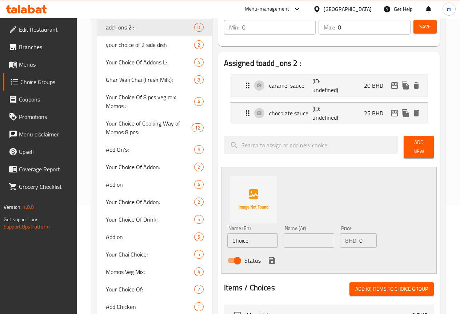
click at [229, 240] on input "Choice" at bounding box center [252, 240] width 51 height 15
type input "vanilla sauce :"
click at [288, 242] on input "text" at bounding box center [309, 240] width 51 height 15
type input "صوص فايليا"
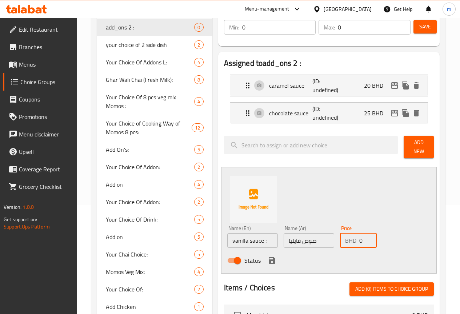
click at [360, 240] on input "0" at bounding box center [368, 240] width 17 height 15
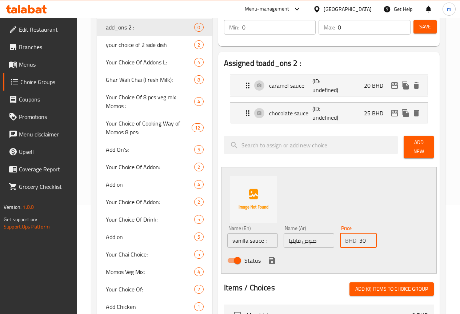
type input "30"
click at [269, 257] on icon "save" at bounding box center [272, 260] width 7 height 7
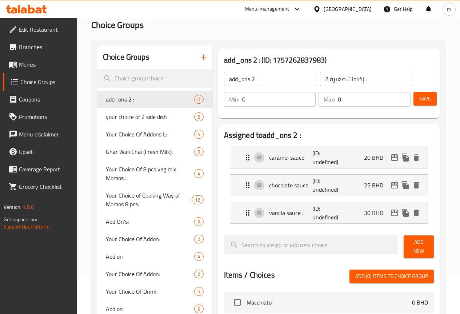
scroll to position [0, 0]
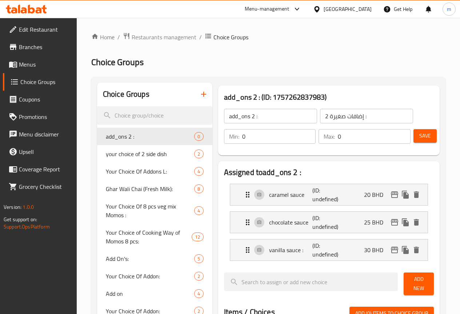
click at [423, 135] on span "Save" at bounding box center [426, 135] width 12 height 9
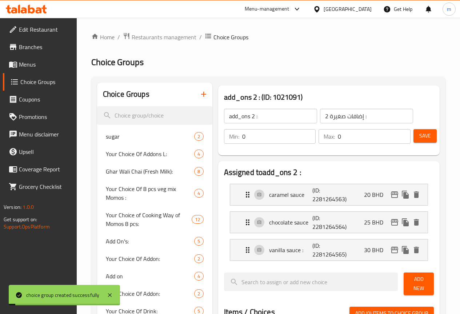
click at [238, 115] on input "add_ons 2 :" at bounding box center [270, 116] width 93 height 15
click at [199, 93] on icon "button" at bounding box center [203, 94] width 9 height 9
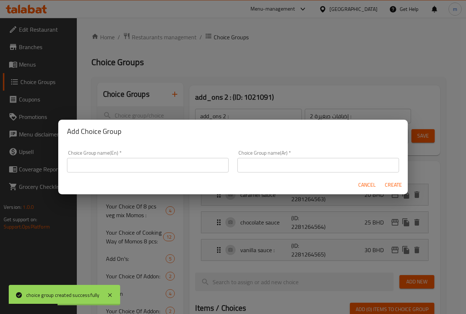
click at [188, 171] on input "text" at bounding box center [148, 165] width 162 height 15
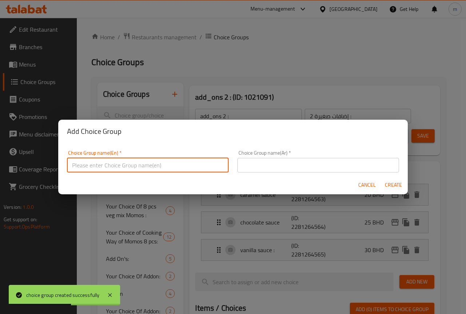
paste input "add_ons 2 :"
click at [97, 165] on input "add_ons 2 :" at bounding box center [148, 165] width 162 height 15
type input "add_ons 3 :"
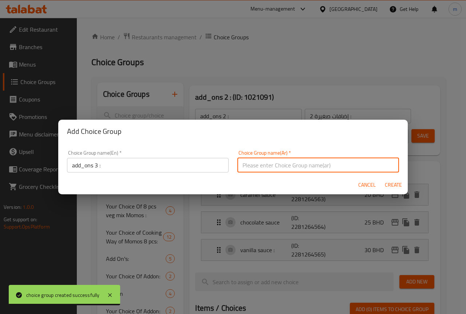
click at [290, 167] on input "text" at bounding box center [318, 165] width 162 height 15
click at [289, 167] on input "text" at bounding box center [318, 165] width 162 height 15
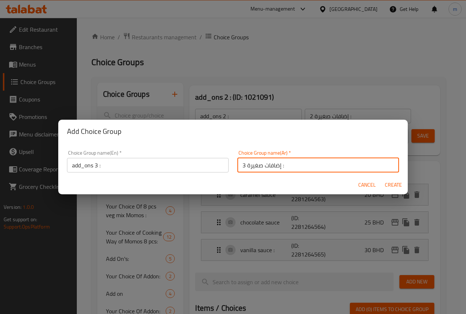
type input "إضافات صغيرة 3 :"
drag, startPoint x: 393, startPoint y: 180, endPoint x: 383, endPoint y: 184, distance: 11.8
click at [393, 181] on button "Create" at bounding box center [392, 184] width 23 height 13
type input "add_ons 3 :"
type input "إضافات صغيرة 3 :"
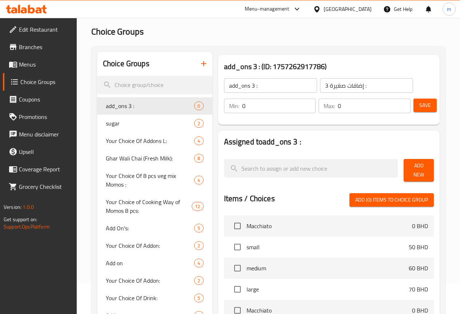
scroll to position [73, 0]
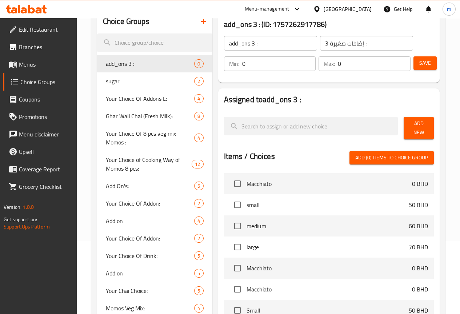
click at [410, 127] on span "Add New" at bounding box center [419, 128] width 19 height 18
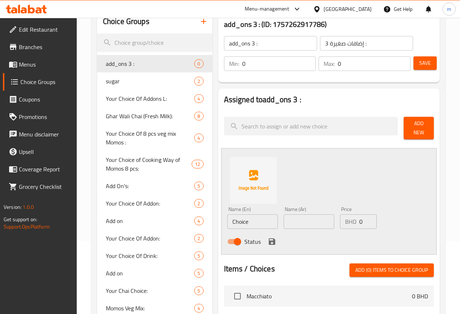
click at [245, 215] on input "Choice" at bounding box center [252, 221] width 51 height 15
type input "caramel sauce"
click at [284, 221] on input "text" at bounding box center [309, 221] width 51 height 15
type input "صوص كراميل"
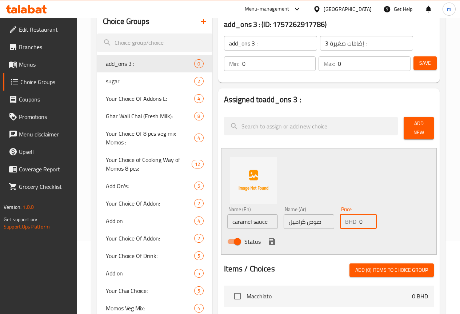
click at [360, 217] on input "0" at bounding box center [368, 221] width 17 height 15
drag, startPoint x: 348, startPoint y: 217, endPoint x: 352, endPoint y: 216, distance: 4.1
click at [360, 217] on input "0" at bounding box center [368, 221] width 17 height 15
click at [360, 216] on input "0" at bounding box center [368, 221] width 17 height 15
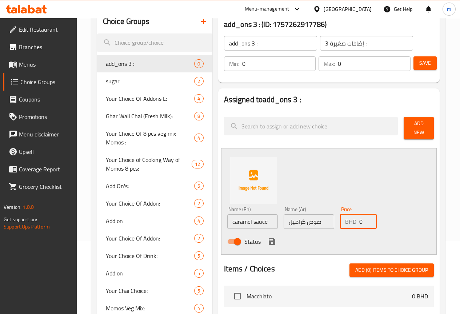
click at [360, 216] on input "0" at bounding box center [368, 221] width 17 height 15
type input "30"
click at [268, 240] on icon "save" at bounding box center [272, 241] width 9 height 9
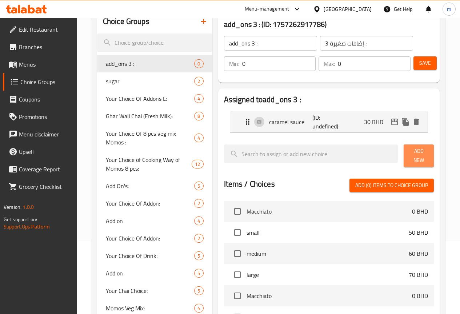
click at [411, 150] on span "Add New" at bounding box center [419, 156] width 19 height 18
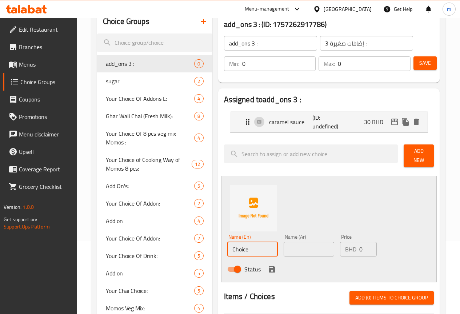
click at [239, 247] on input "Choice" at bounding box center [252, 249] width 51 height 15
type input "chocolate sauce"
click at [284, 247] on input "text" at bounding box center [309, 249] width 51 height 15
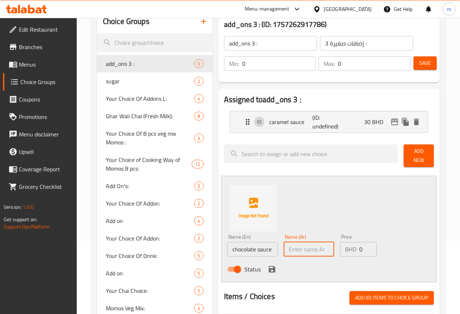
type input "صوص شوكولاتة"
click at [360, 242] on input "0" at bounding box center [368, 249] width 17 height 15
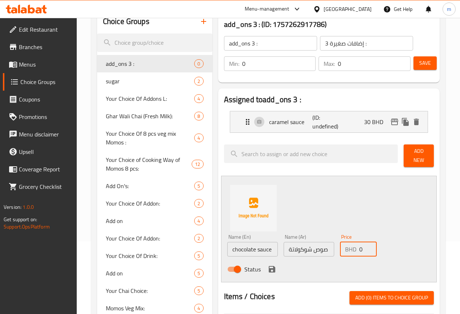
click at [360, 242] on input "0" at bounding box center [368, 249] width 17 height 15
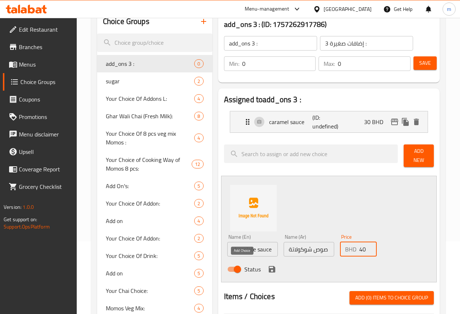
type input "40"
click at [269, 266] on icon "save" at bounding box center [272, 269] width 7 height 7
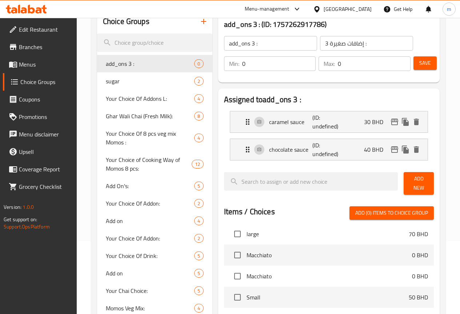
scroll to position [92, 0]
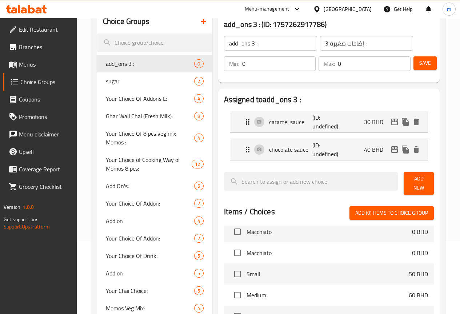
click at [413, 174] on div "Add New" at bounding box center [419, 183] width 36 height 28
click at [419, 177] on span "Add New" at bounding box center [419, 183] width 19 height 18
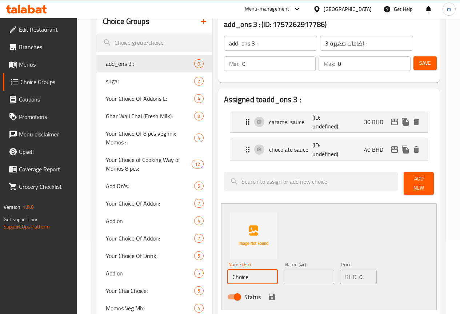
click at [227, 270] on input "Choice" at bounding box center [252, 277] width 51 height 15
type input "vanilla sauce :"
click at [291, 274] on input "text" at bounding box center [309, 277] width 51 height 15
type input "صوص فايليا"
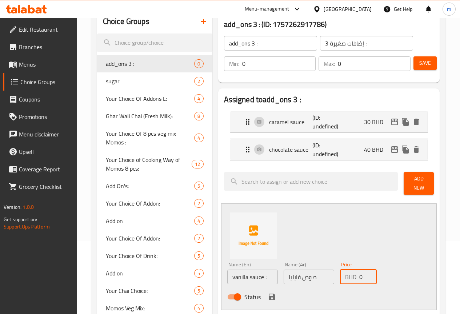
click at [360, 273] on input "0" at bounding box center [368, 277] width 17 height 15
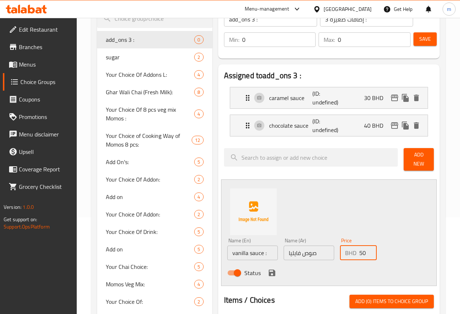
scroll to position [109, 0]
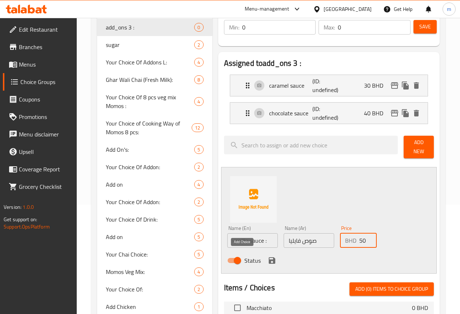
type input "50"
click at [268, 256] on icon "save" at bounding box center [272, 260] width 9 height 9
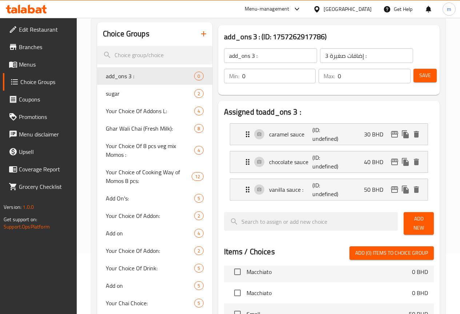
scroll to position [0, 0]
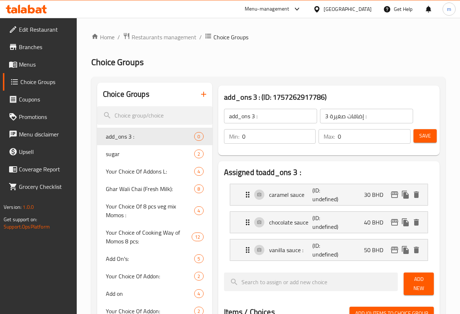
click at [428, 135] on span "Save" at bounding box center [426, 135] width 12 height 9
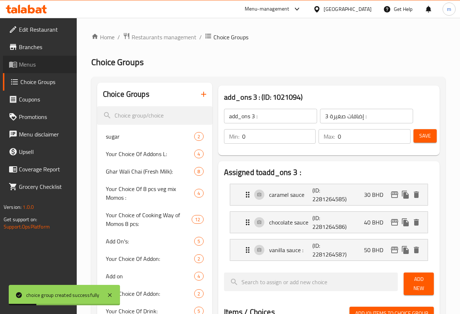
click at [23, 66] on span "Menus" at bounding box center [45, 64] width 52 height 9
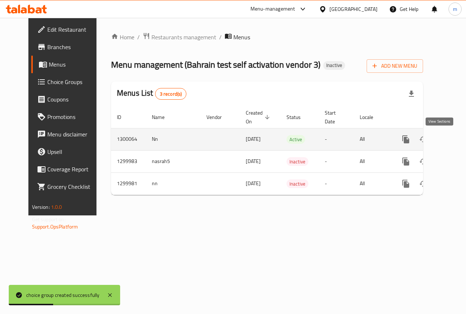
click at [455, 140] on icon "enhanced table" at bounding box center [458, 139] width 7 height 7
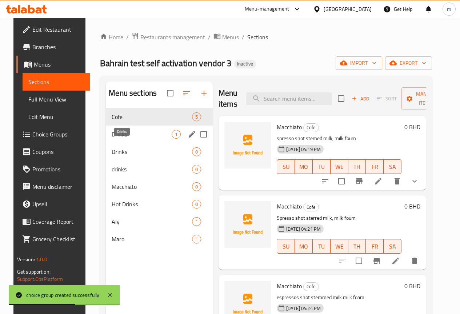
click at [118, 139] on span "Drinks" at bounding box center [142, 134] width 60 height 9
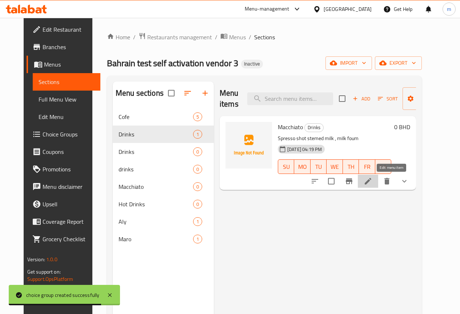
click at [372, 182] on icon at bounding box center [368, 181] width 7 height 7
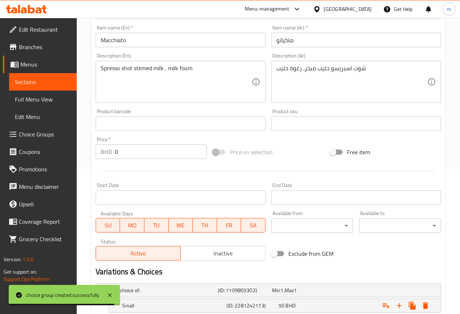
scroll to position [238, 0]
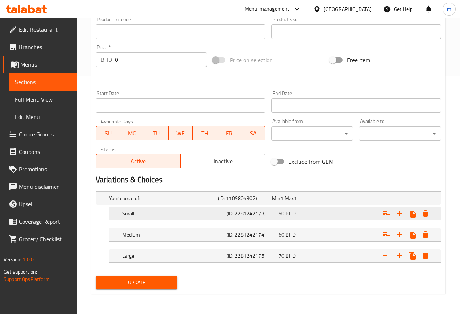
click at [330, 217] on div "Expand" at bounding box center [381, 214] width 104 height 16
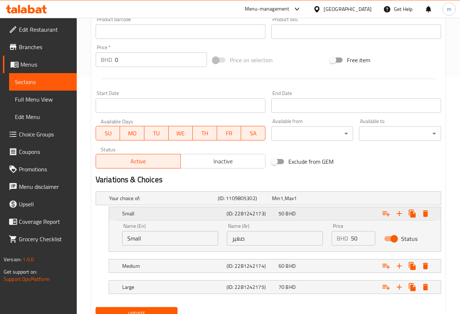
scroll to position [269, 0]
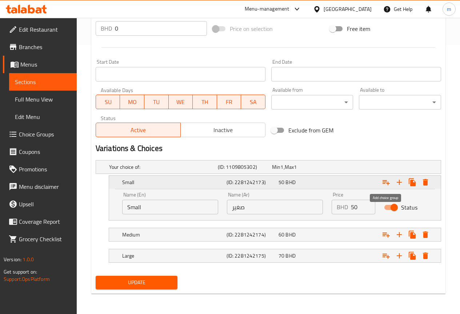
click at [387, 185] on icon "Expand" at bounding box center [386, 182] width 9 height 9
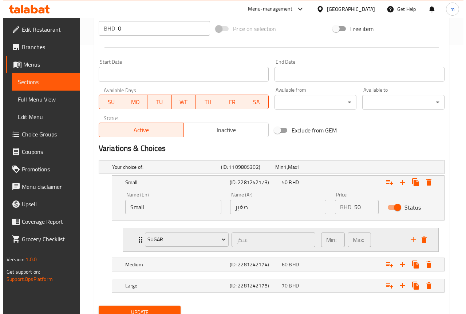
scroll to position [299, 0]
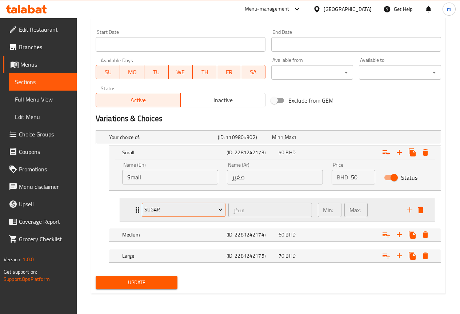
click at [205, 206] on span "sugar" at bounding box center [183, 209] width 78 height 9
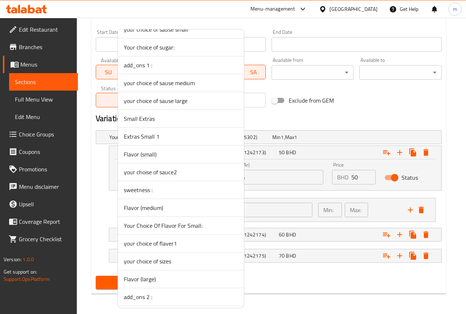
scroll to position [1081, 0]
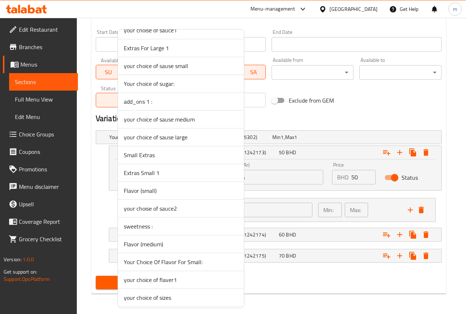
click at [159, 101] on span "add_ons 1 :" at bounding box center [181, 101] width 114 height 9
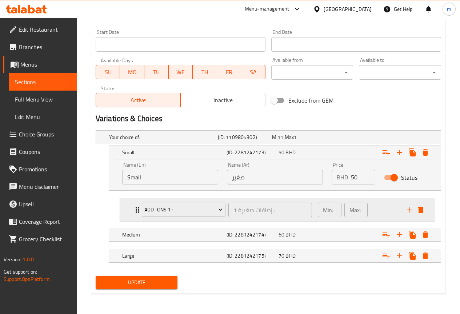
click at [137, 210] on icon "Expand" at bounding box center [138, 210] width 4 height 6
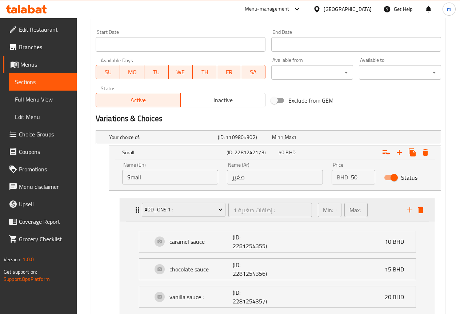
click at [137, 210] on icon "Expand" at bounding box center [138, 210] width 4 height 6
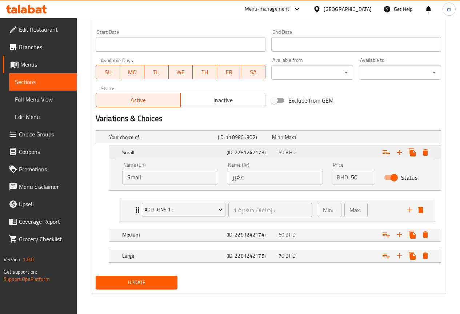
click at [389, 152] on icon "Expand" at bounding box center [386, 152] width 9 height 9
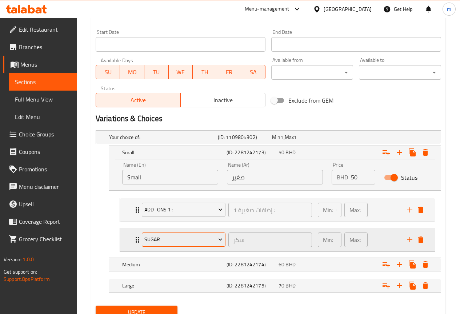
click at [170, 238] on span "sugar" at bounding box center [183, 239] width 78 height 9
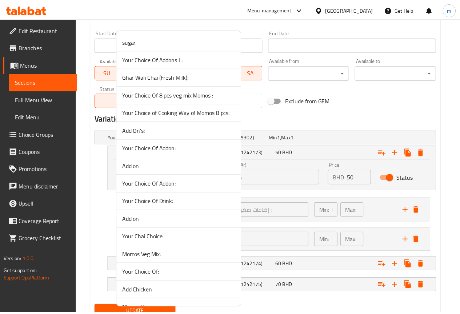
scroll to position [1139, 0]
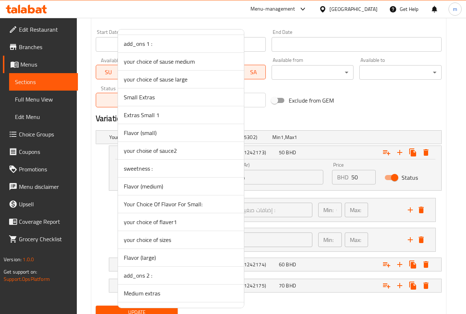
click at [179, 174] on li "sweetness :" at bounding box center [181, 169] width 126 height 18
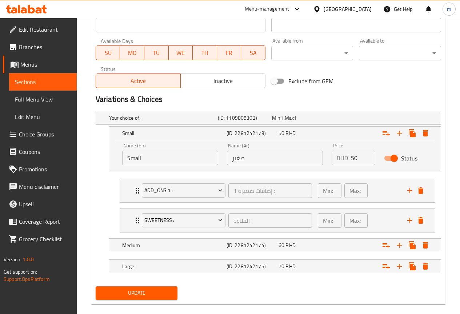
scroll to position [329, 0]
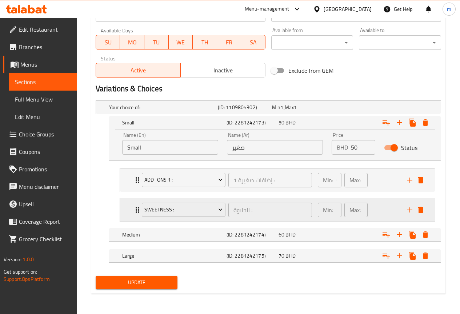
click at [139, 215] on div "sweetness : الحلاوة : ​" at bounding box center [227, 209] width 179 height 23
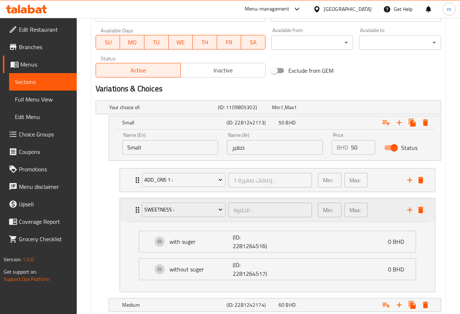
click at [139, 215] on div "sweetness : الحلاوة : ​" at bounding box center [227, 209] width 179 height 23
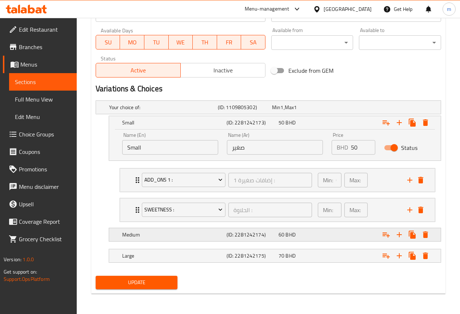
click at [176, 237] on h5 "Medium" at bounding box center [173, 234] width 102 height 7
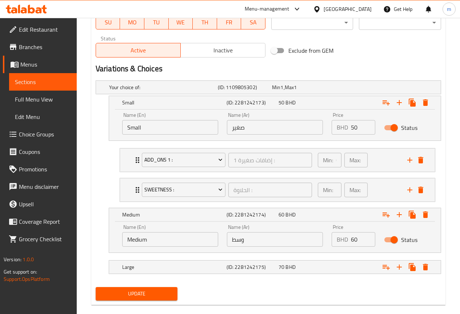
scroll to position [360, 0]
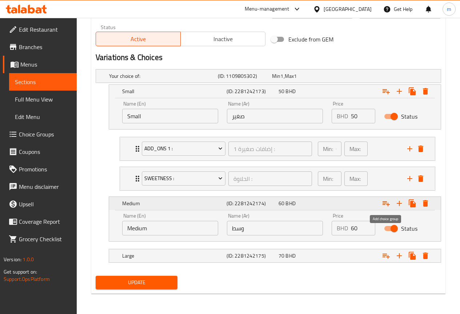
click at [387, 202] on icon "Expand" at bounding box center [386, 203] width 7 height 5
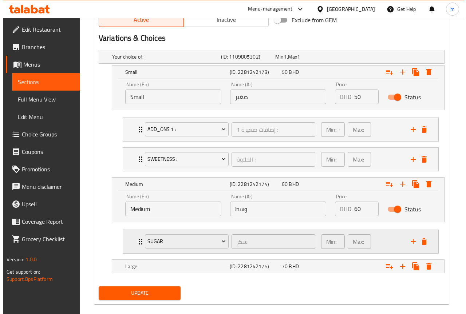
scroll to position [390, 0]
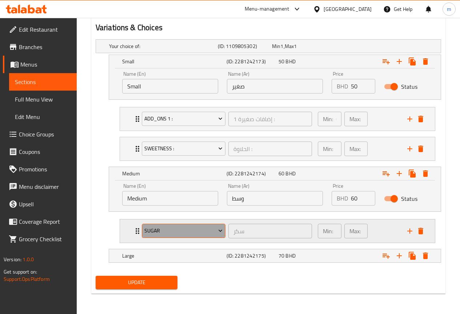
click at [161, 232] on span "sugar" at bounding box center [183, 230] width 78 height 9
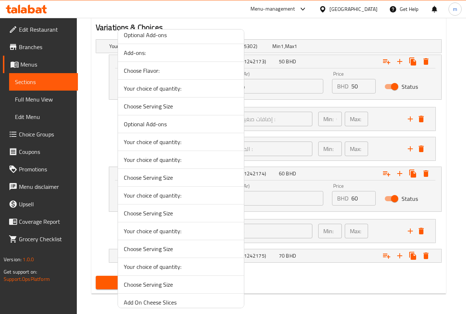
scroll to position [1299, 0]
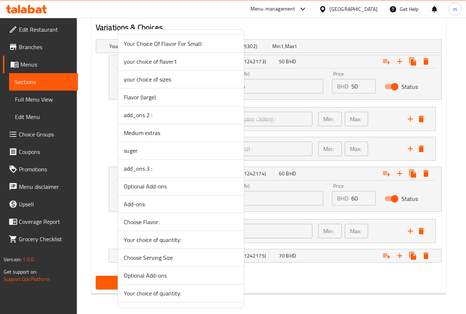
click at [154, 115] on span "add_ons 2 :" at bounding box center [181, 115] width 114 height 9
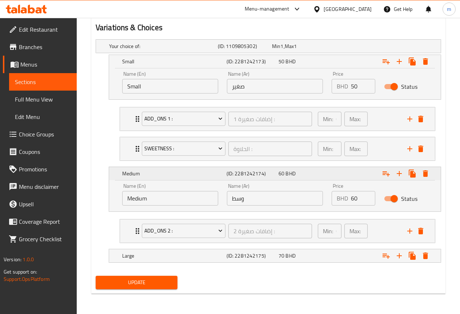
click at [389, 171] on icon "Expand" at bounding box center [386, 173] width 9 height 9
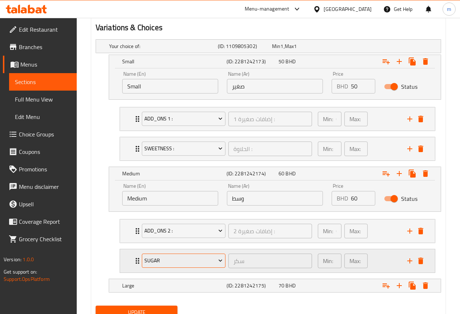
click at [159, 258] on span "sugar" at bounding box center [183, 260] width 78 height 9
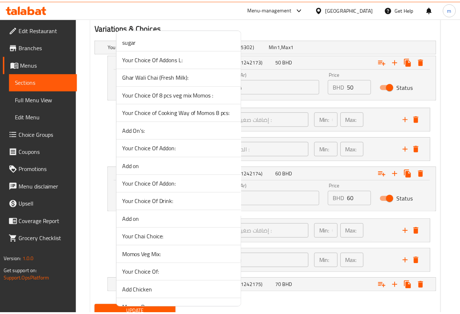
scroll to position [1139, 0]
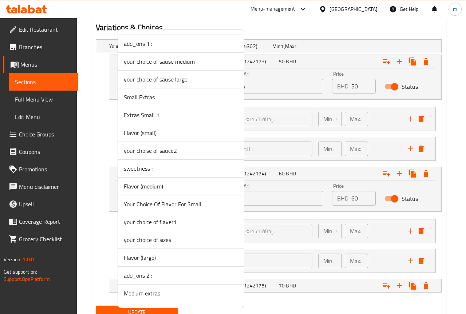
click at [157, 168] on span "sweetness :" at bounding box center [181, 168] width 114 height 9
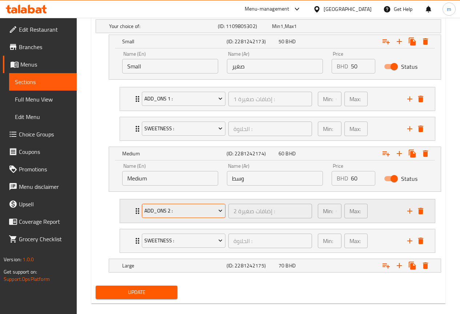
scroll to position [420, 0]
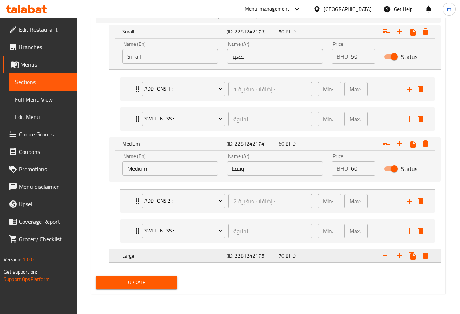
click at [152, 258] on h5 "Large" at bounding box center [173, 255] width 102 height 7
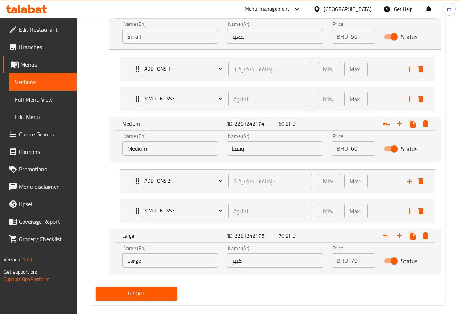
scroll to position [451, 0]
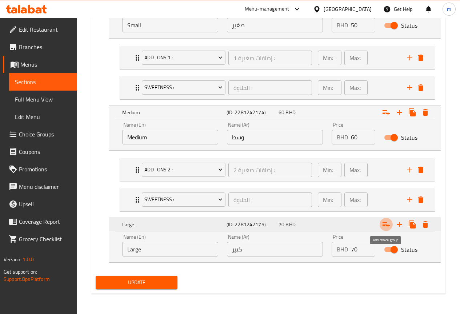
click at [390, 227] on icon "Expand" at bounding box center [386, 224] width 9 height 9
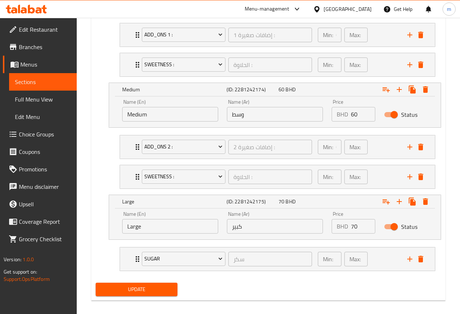
scroll to position [481, 0]
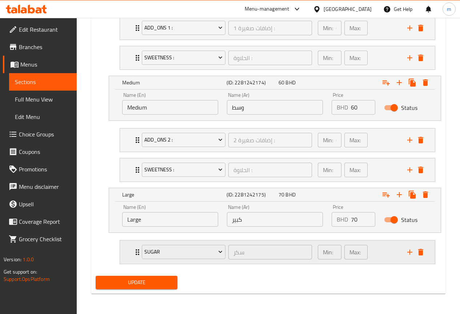
click at [135, 252] on icon "Expand" at bounding box center [137, 252] width 9 height 9
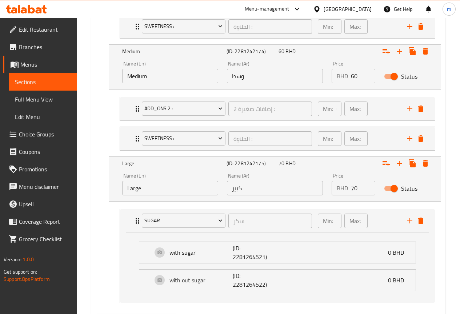
scroll to position [551, 0]
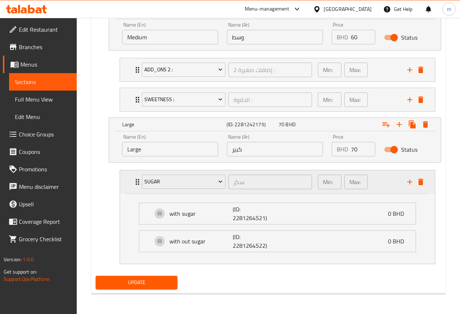
click at [139, 179] on div "sugar سكر ​" at bounding box center [227, 181] width 179 height 23
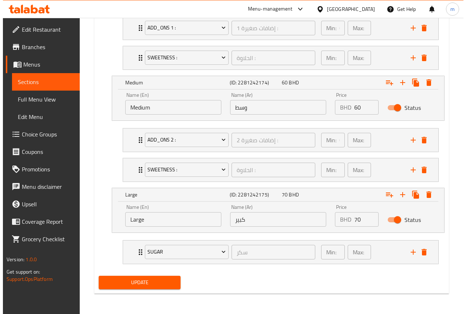
scroll to position [481, 0]
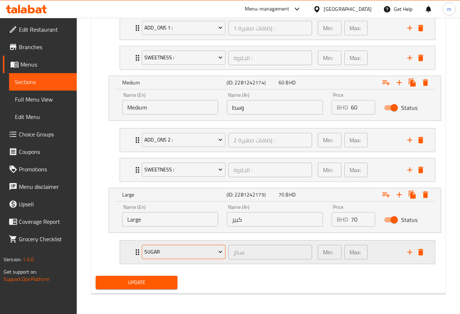
click at [188, 253] on span "sugar" at bounding box center [183, 251] width 78 height 9
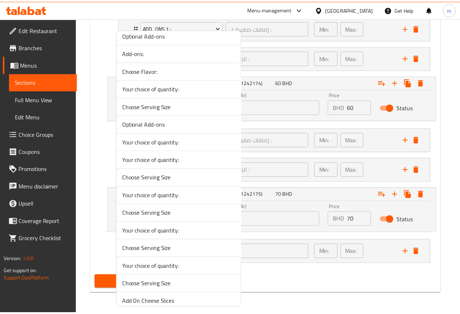
scroll to position [1299, 0]
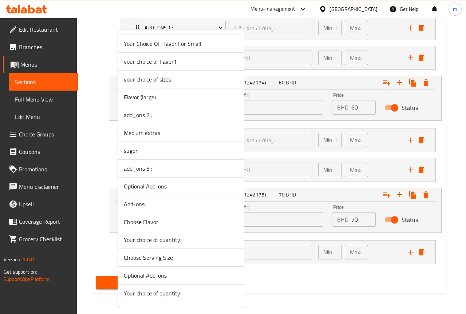
click at [160, 172] on span "add_ons 3 :" at bounding box center [181, 168] width 114 height 9
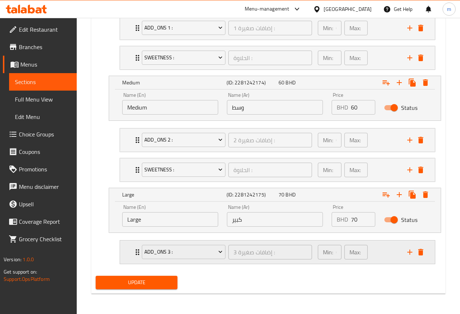
click at [135, 249] on icon "Expand" at bounding box center [137, 252] width 9 height 9
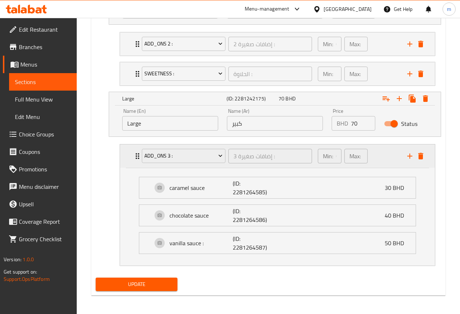
scroll to position [579, 0]
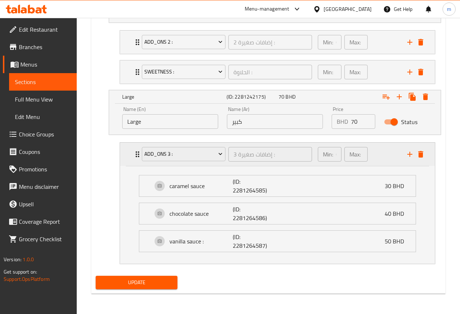
click at [134, 155] on icon "Expand" at bounding box center [137, 154] width 9 height 9
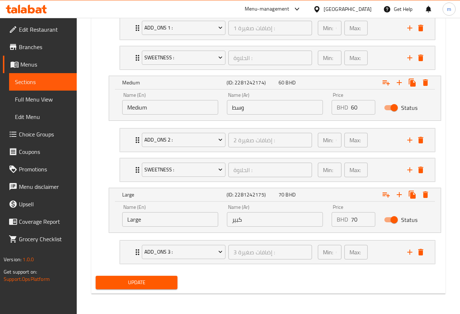
scroll to position [481, 0]
click at [387, 193] on icon "Expand" at bounding box center [386, 194] width 9 height 9
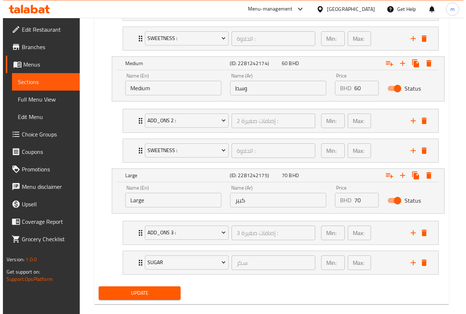
scroll to position [511, 0]
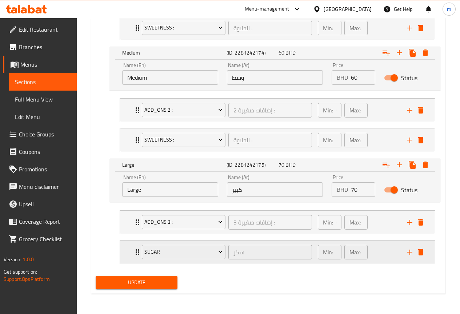
click at [138, 246] on div "sugar سكر ​" at bounding box center [227, 252] width 179 height 23
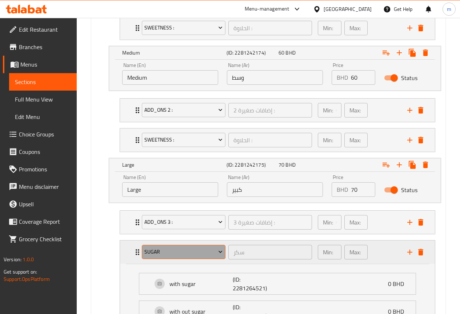
click at [175, 251] on span "sugar" at bounding box center [183, 251] width 78 height 9
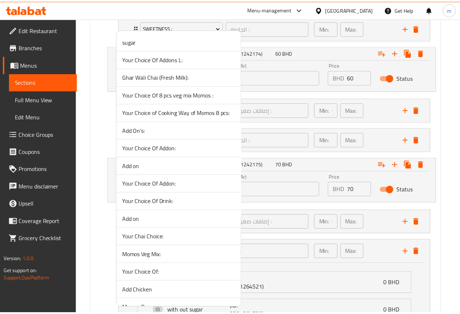
scroll to position [1139, 0]
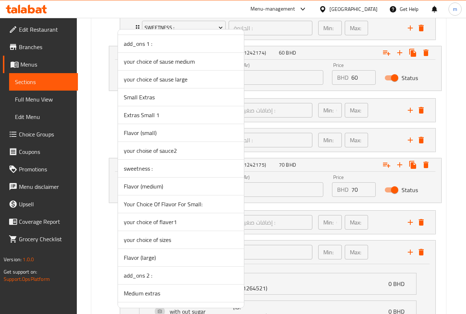
click at [182, 171] on span "sweetness :" at bounding box center [181, 168] width 114 height 9
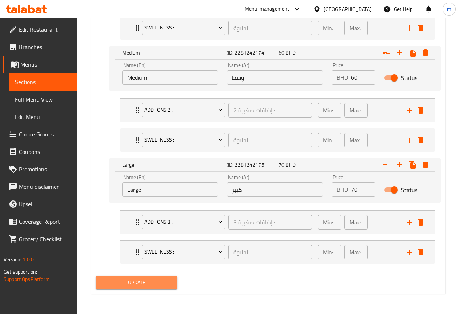
click at [150, 288] on button "Update" at bounding box center [137, 282] width 82 height 13
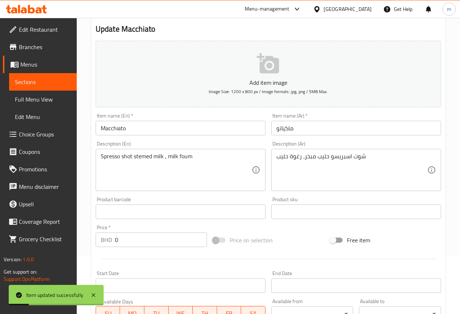
scroll to position [0, 0]
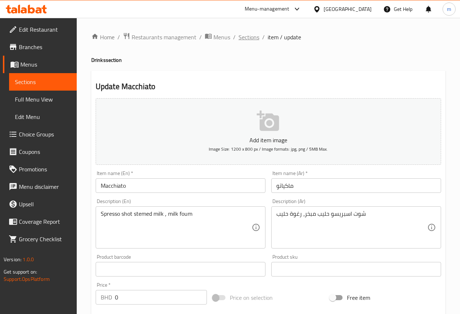
click at [256, 35] on span "Sections" at bounding box center [249, 37] width 21 height 9
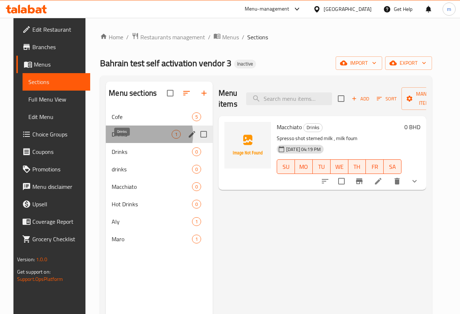
click at [134, 139] on span "Drinks" at bounding box center [142, 134] width 60 height 9
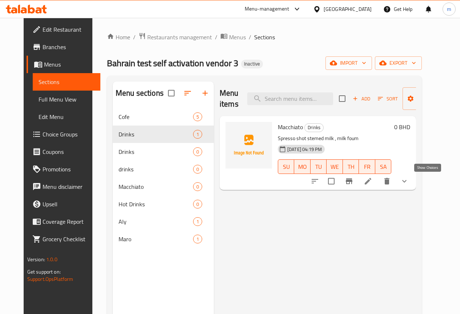
click at [409, 179] on icon "show more" at bounding box center [404, 181] width 9 height 9
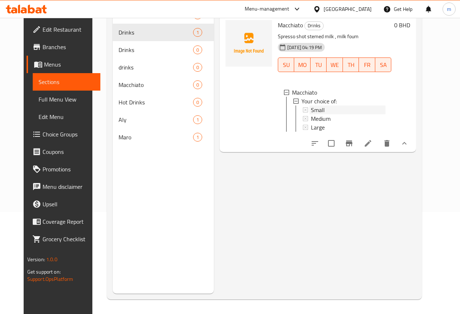
click at [311, 106] on span "Small" at bounding box center [318, 110] width 14 height 9
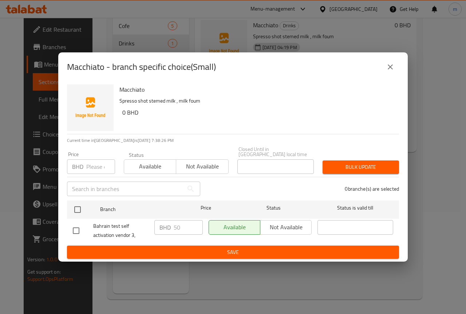
click at [389, 68] on icon "close" at bounding box center [390, 66] width 5 height 5
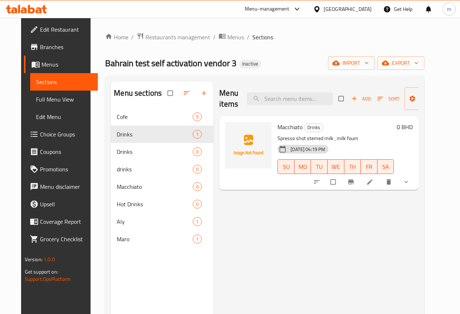
click at [410, 182] on icon "show more" at bounding box center [406, 181] width 7 height 7
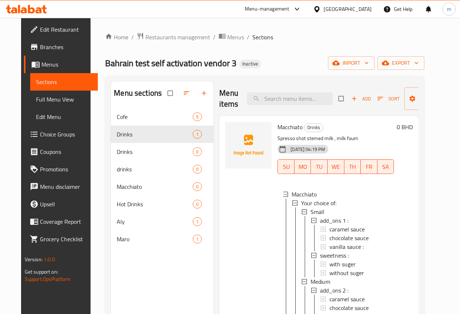
click at [52, 99] on span "Full Menu View" at bounding box center [64, 99] width 56 height 9
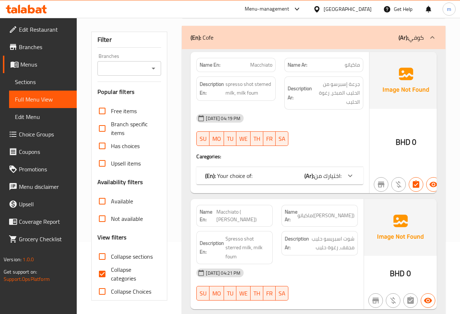
scroll to position [73, 0]
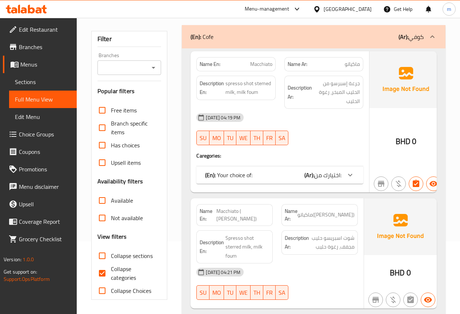
click at [121, 272] on span "Collapse categories" at bounding box center [133, 273] width 45 height 17
click at [111, 272] on input "Collapse categories" at bounding box center [102, 273] width 17 height 17
checkbox input "false"
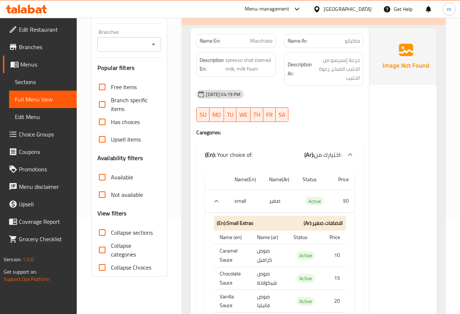
scroll to position [109, 0]
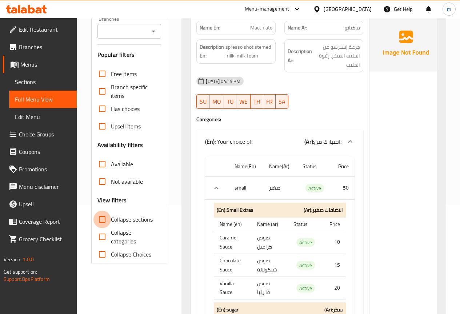
click at [107, 221] on input "Collapse sections" at bounding box center [102, 219] width 17 height 17
checkbox input "true"
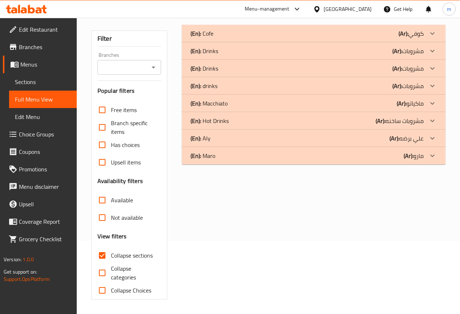
scroll to position [73, 0]
click at [329, 45] on div "(En): Drinks (Ar): مشروبات" at bounding box center [314, 50] width 264 height 17
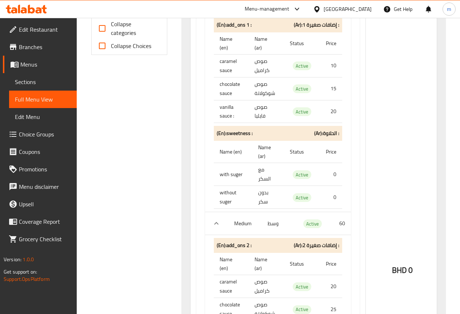
scroll to position [219, 0]
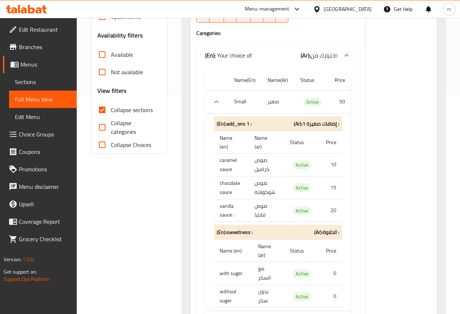
click at [218, 97] on button "expand row" at bounding box center [216, 101] width 11 height 11
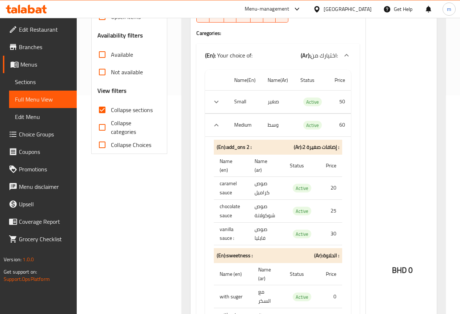
click at [219, 134] on td "choices table" at bounding box center [216, 125] width 23 height 23
click at [219, 128] on icon "expand row" at bounding box center [216, 125] width 9 height 9
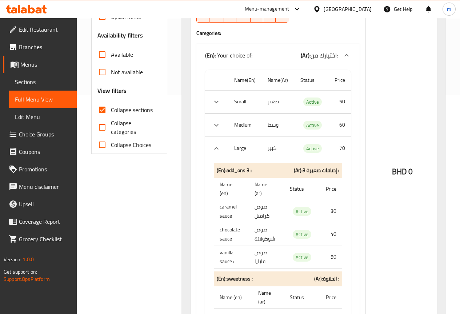
click at [218, 147] on icon "expand row" at bounding box center [216, 148] width 9 height 9
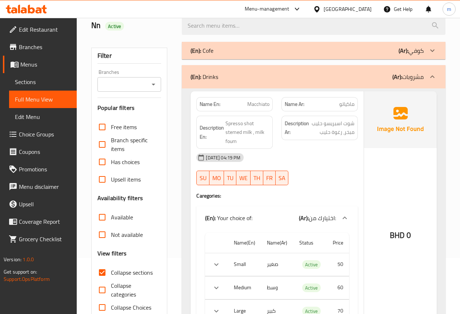
scroll to position [73, 0]
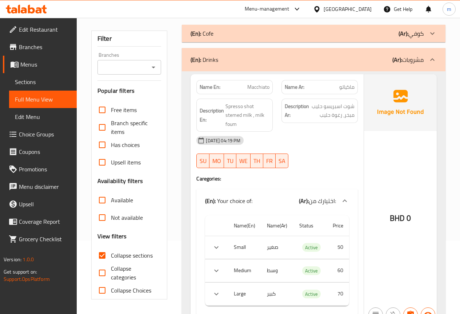
click at [30, 68] on span "Menus" at bounding box center [45, 64] width 51 height 9
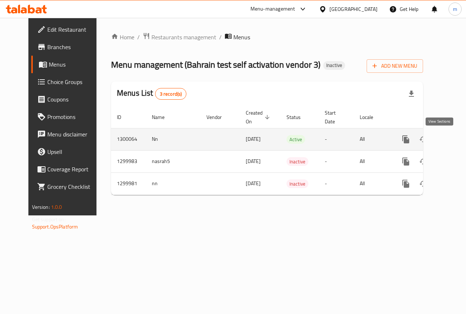
click at [455, 141] on icon "enhanced table" at bounding box center [458, 139] width 7 height 7
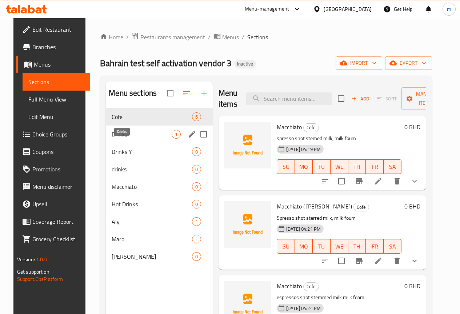
click at [134, 139] on span "Drinks" at bounding box center [142, 134] width 60 height 9
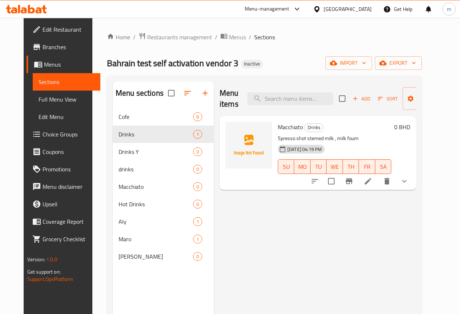
click at [393, 174] on div at bounding box center [359, 181] width 107 height 17
click at [372, 182] on icon at bounding box center [368, 181] width 7 height 7
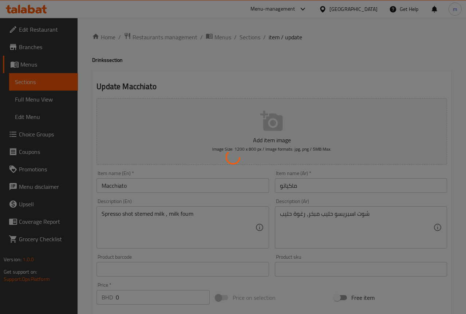
type input "إضافات صغيرة 1 :"
type input "0"
type input "الحلاوة :"
type input "1"
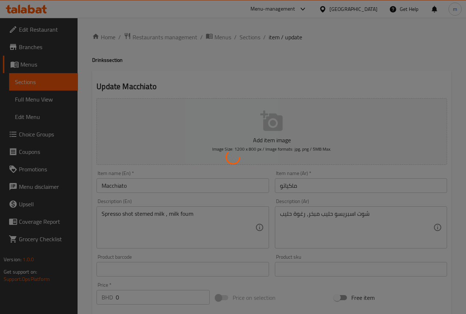
type input "1"
type input "إضافات صغيرة 2 :"
type input "0"
type input "الحلاوة :"
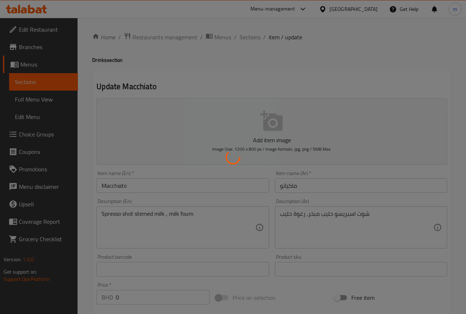
type input "1"
type input "إضافات صغيرة 3 :"
type input "0"
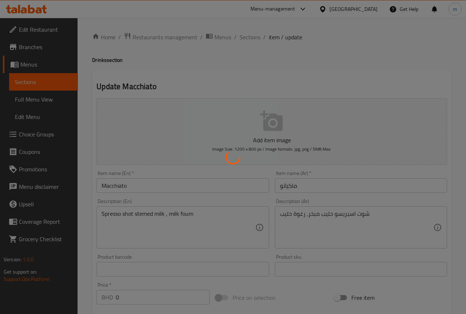
type input "الحلاوة :"
type input "1"
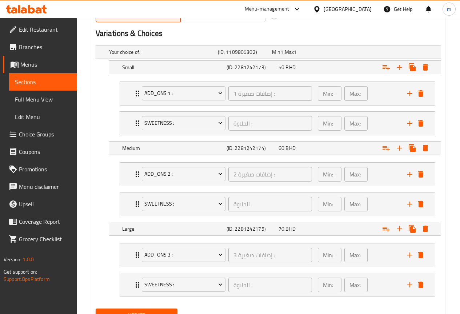
scroll to position [400, 0]
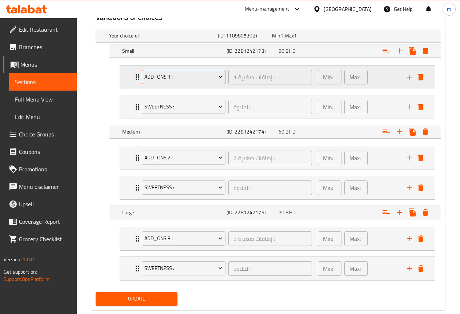
click at [218, 78] on icon "Expand" at bounding box center [220, 76] width 7 height 7
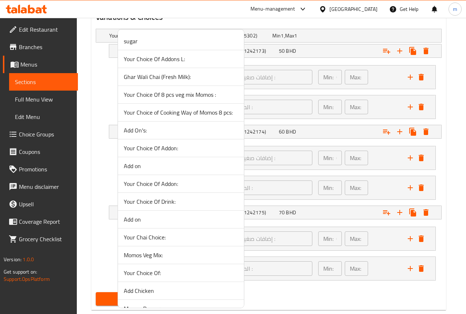
click at [111, 87] on div at bounding box center [233, 157] width 466 height 314
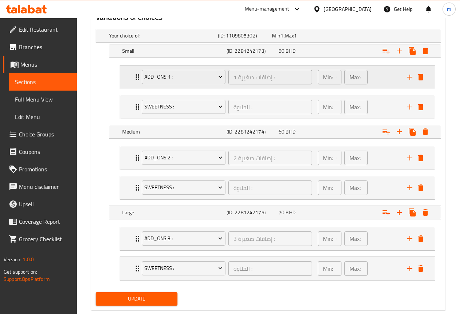
click at [139, 78] on div "add_ons 1 : إضافات صغيرة 1 : ​" at bounding box center [227, 77] width 179 height 23
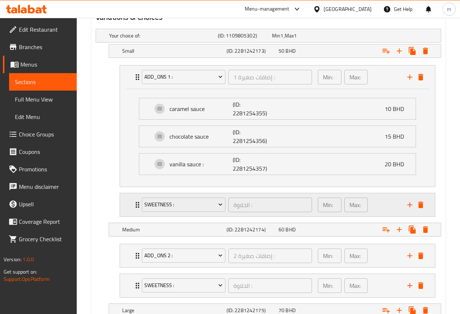
click at [134, 210] on div "sweetness : الحلاوة : ​ Min: 1 ​ Max: 1 ​" at bounding box center [279, 204] width 293 height 23
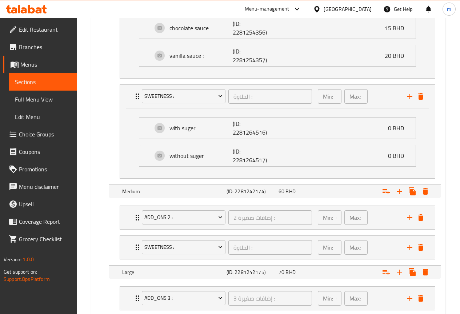
scroll to position [510, 0]
click at [136, 218] on icon "Expand" at bounding box center [137, 217] width 9 height 9
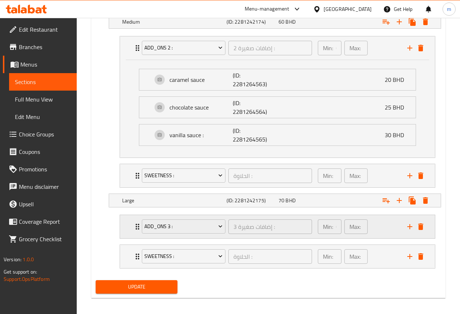
scroll to position [683, 0]
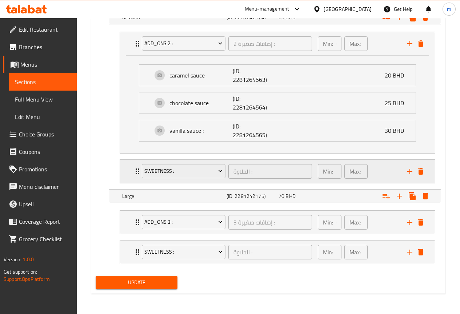
click at [139, 172] on div "sweetness : الحلاوة : ​" at bounding box center [227, 171] width 179 height 23
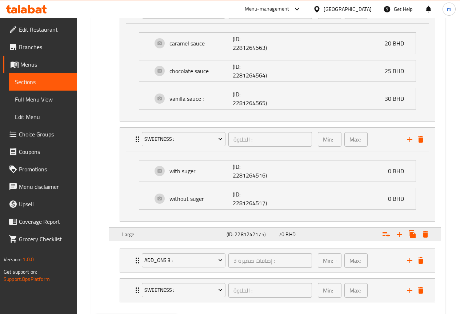
scroll to position [753, 0]
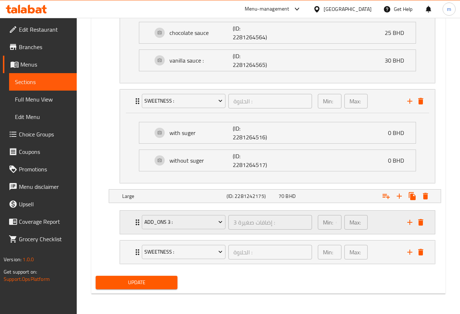
click at [136, 222] on icon "Expand" at bounding box center [138, 222] width 4 height 6
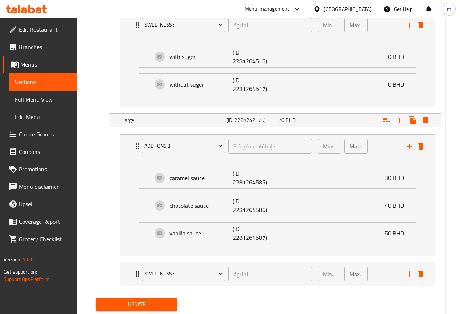
scroll to position [851, 0]
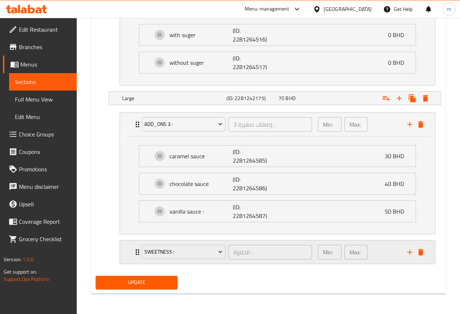
click at [139, 253] on div "sweetness : الحلاوة : ​" at bounding box center [227, 252] width 179 height 23
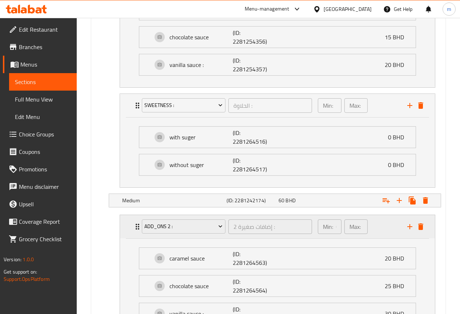
scroll to position [487, 0]
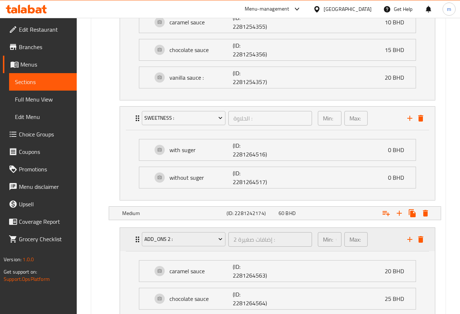
click at [331, 241] on p "Min:" at bounding box center [328, 239] width 10 height 9
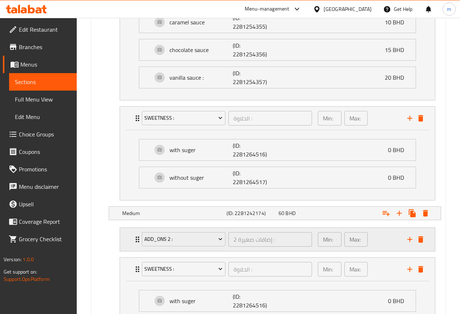
click at [331, 240] on p "Min:" at bounding box center [328, 239] width 10 height 9
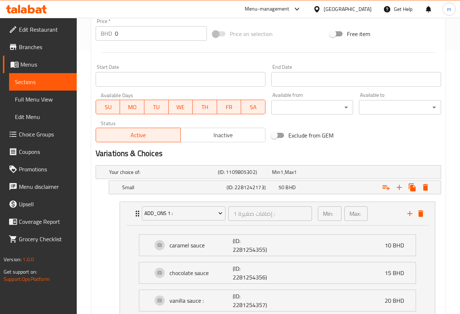
scroll to position [196, 0]
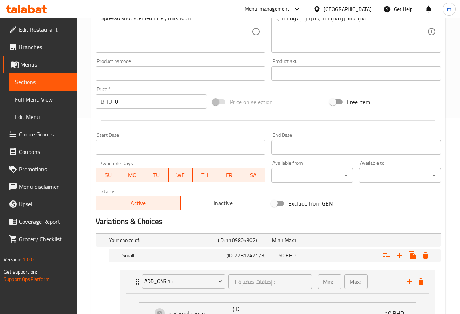
click at [35, 132] on span "Choice Groups" at bounding box center [45, 134] width 52 height 9
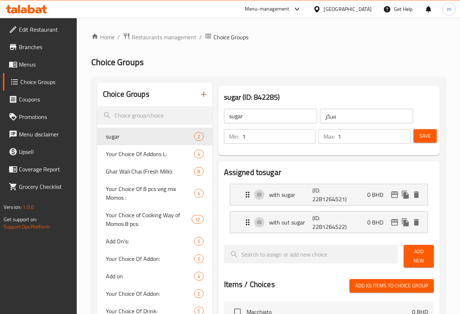
scroll to position [1246, 0]
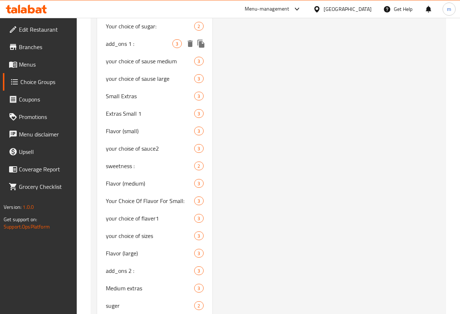
click at [131, 48] on span "add_ons 1 :" at bounding box center [139, 43] width 67 height 9
type input "add_ons 1 :"
type input "إضافات صغيرة 1 :"
type input "0"
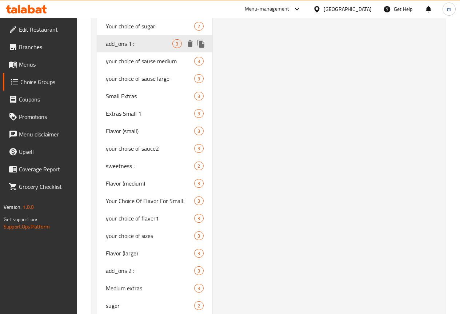
click at [123, 48] on span "add_ons 1 :" at bounding box center [139, 43] width 67 height 9
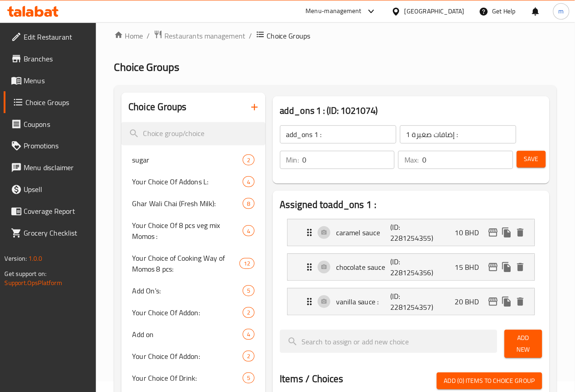
scroll to position [8, 0]
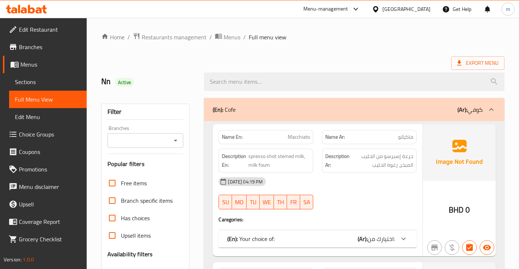
click at [40, 133] on span "Choice Groups" at bounding box center [50, 134] width 62 height 9
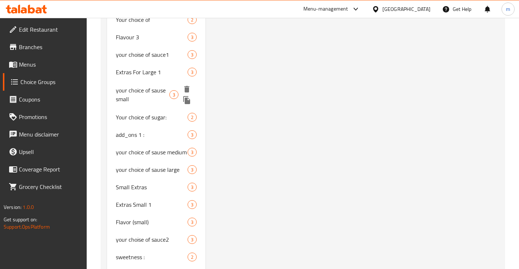
scroll to position [1216, 0]
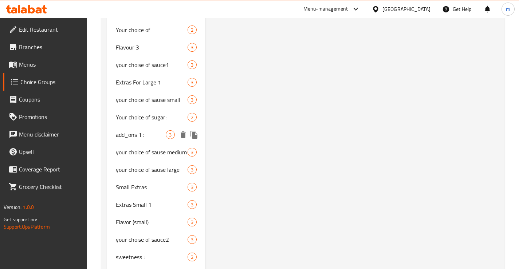
click at [143, 140] on div "add_ons 1 : 3" at bounding box center [156, 134] width 99 height 17
type input "add_ons 1 :"
type input "إضافات صغيرة 1 :"
type input "0"
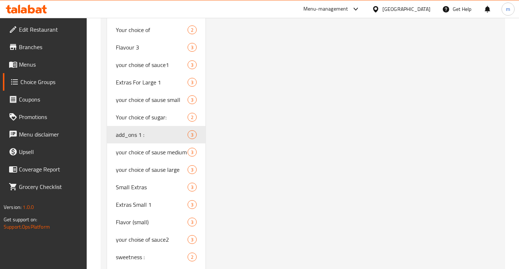
scroll to position [1452, 0]
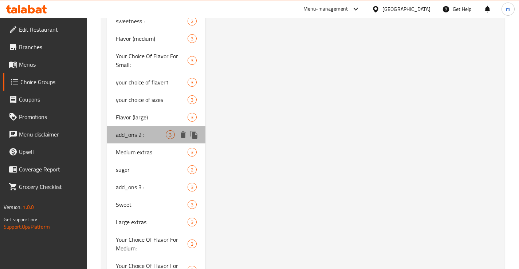
click at [148, 135] on span "add_ons 2 :" at bounding box center [141, 134] width 50 height 9
type input "add_ons 2 :"
type input "إضافات صغيرة 2 :"
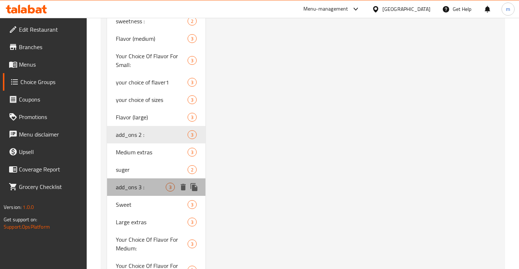
click at [148, 195] on div "add_ons 3 : 3" at bounding box center [156, 186] width 99 height 17
type input "add_ons 3 :"
type input "إضافات صغيرة 3 :"
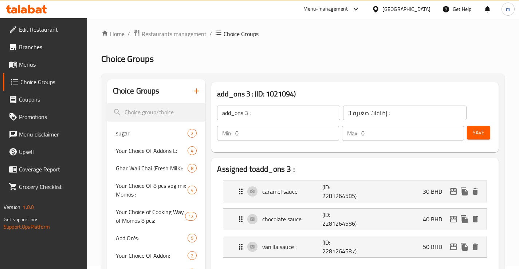
scroll to position [0, 0]
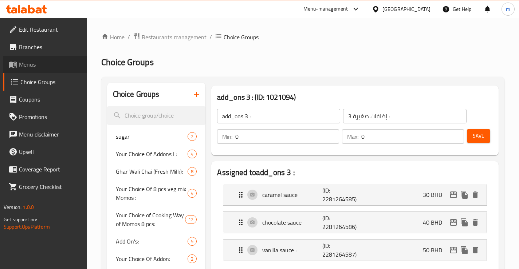
click at [35, 62] on span "Menus" at bounding box center [50, 64] width 62 height 9
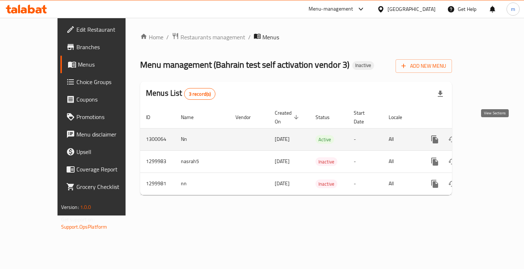
click at [496, 131] on link "enhanced table" at bounding box center [487, 139] width 17 height 17
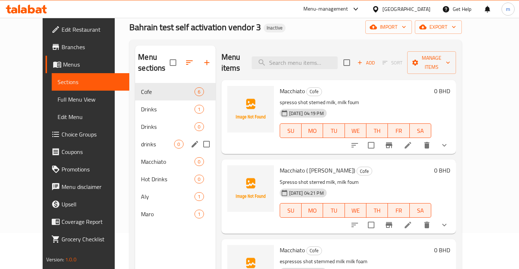
scroll to position [36, 0]
click at [141, 209] on span "Maro" at bounding box center [157, 213] width 33 height 9
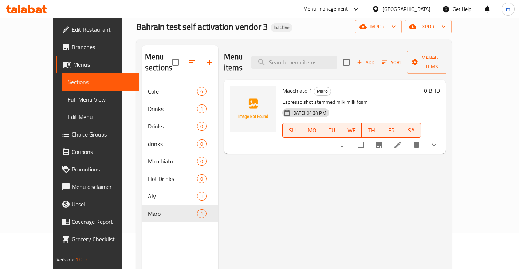
click at [438, 140] on icon "show more" at bounding box center [433, 144] width 9 height 9
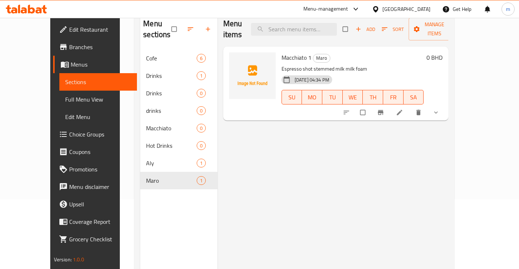
scroll to position [73, 0]
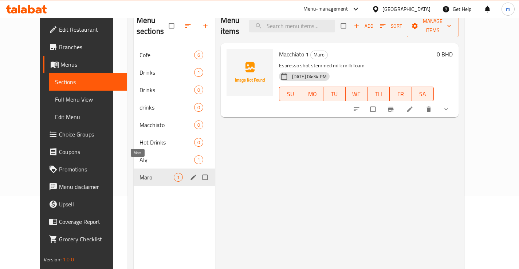
drag, startPoint x: 139, startPoint y: 169, endPoint x: 186, endPoint y: 180, distance: 48.6
click at [140, 173] on span "Maro" at bounding box center [156, 177] width 34 height 9
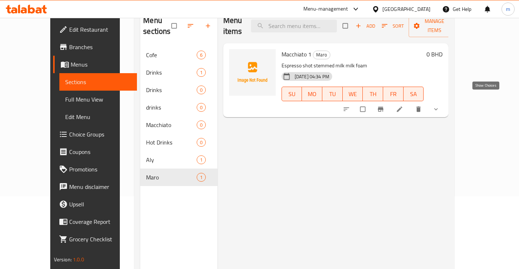
click at [439, 106] on icon "show more" at bounding box center [435, 109] width 7 height 7
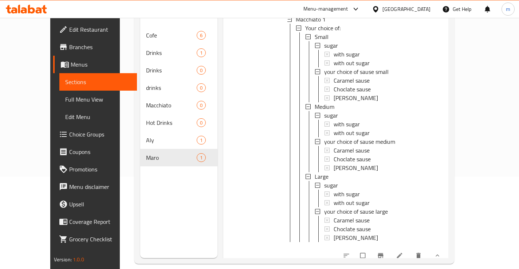
scroll to position [102, 0]
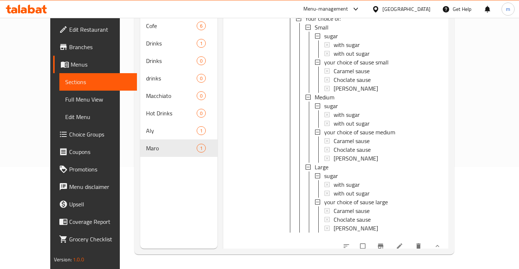
click at [410, 244] on li at bounding box center [400, 246] width 20 height 12
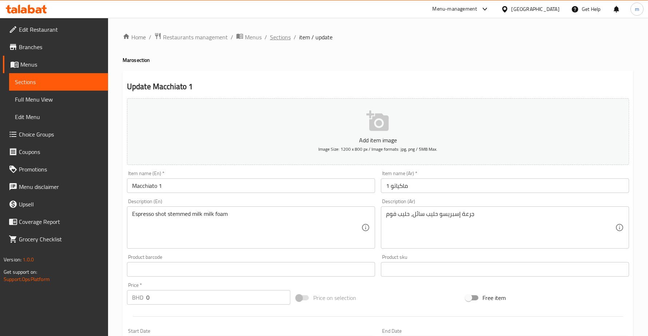
click at [280, 39] on span "Sections" at bounding box center [280, 37] width 21 height 9
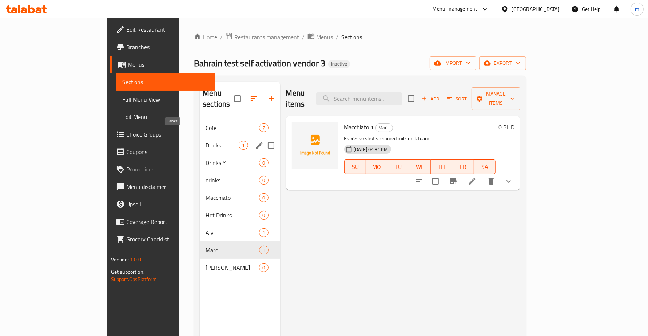
click at [206, 141] on span "Drinks" at bounding box center [222, 145] width 33 height 9
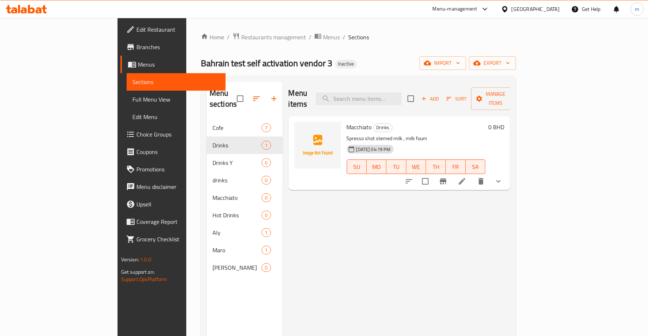
click at [472, 175] on li at bounding box center [462, 181] width 20 height 13
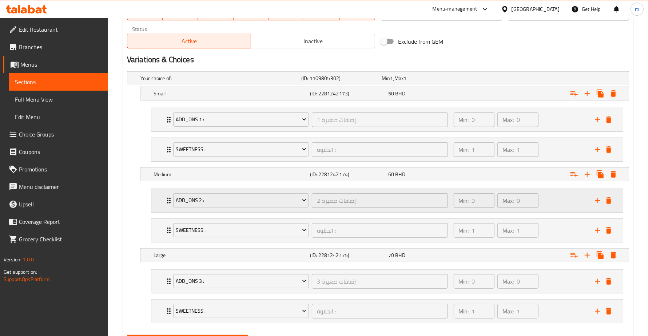
scroll to position [397, 0]
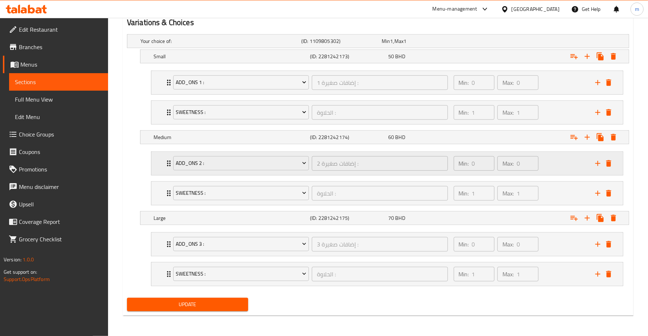
click at [162, 158] on div "add_ons 2 : إضافات صغيرة 2 : ​ Min: 0 ​ Max: 0 ​" at bounding box center [387, 163] width 472 height 23
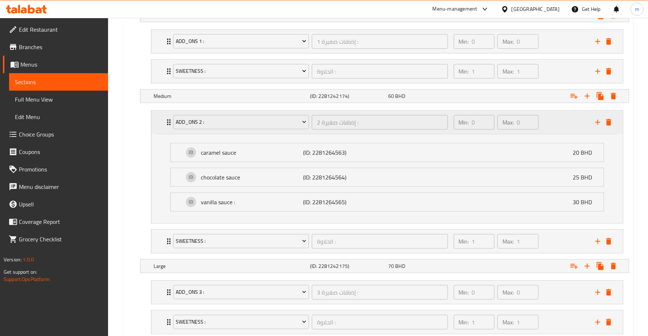
scroll to position [486, 0]
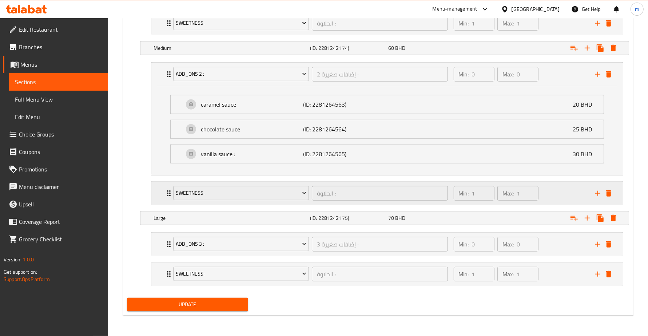
click at [169, 187] on div "sweetness : الحلاوة : ​" at bounding box center [311, 193] width 284 height 23
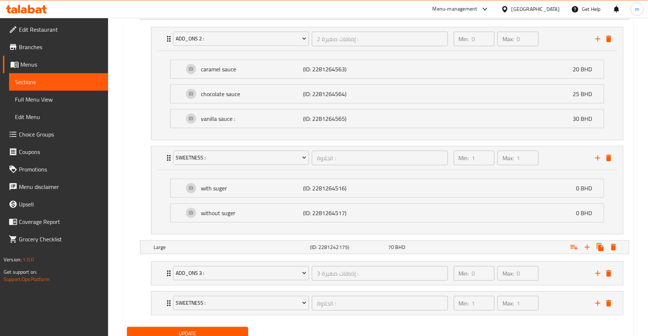
scroll to position [551, 0]
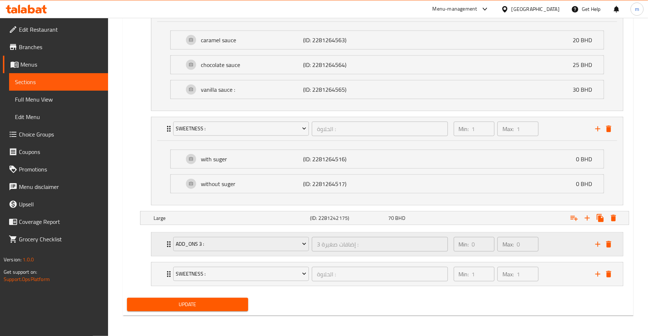
click at [163, 241] on div "add_ons 3 : إضافات صغيرة 3 : ​ Min: 0 ​ Max: 0 ​" at bounding box center [387, 244] width 472 height 23
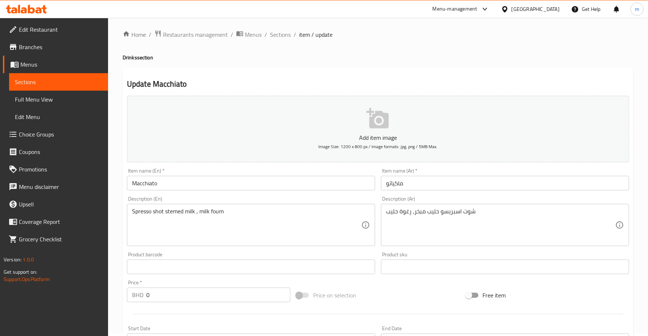
scroll to position [0, 0]
